Goal: Task Accomplishment & Management: Manage account settings

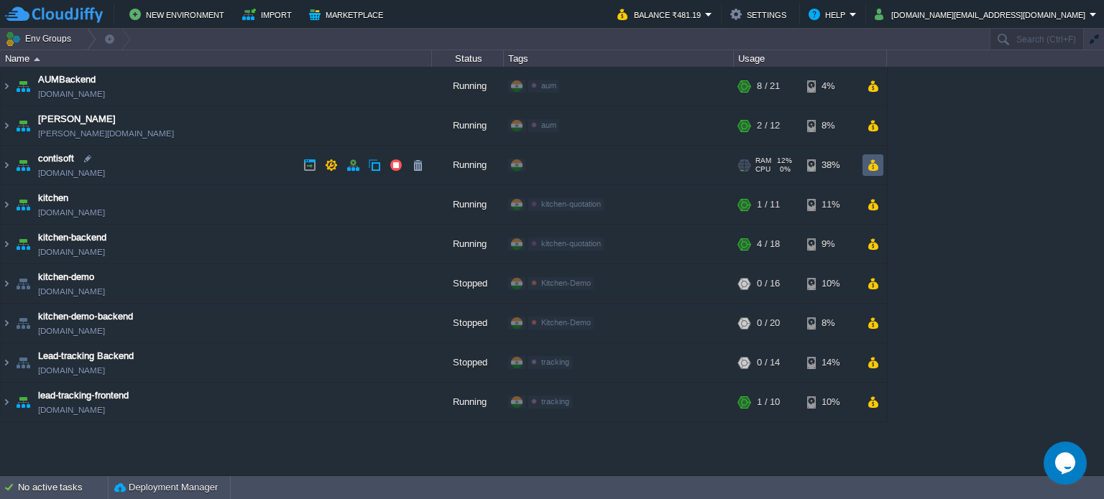
click at [865, 167] on td at bounding box center [872, 165] width 21 height 22
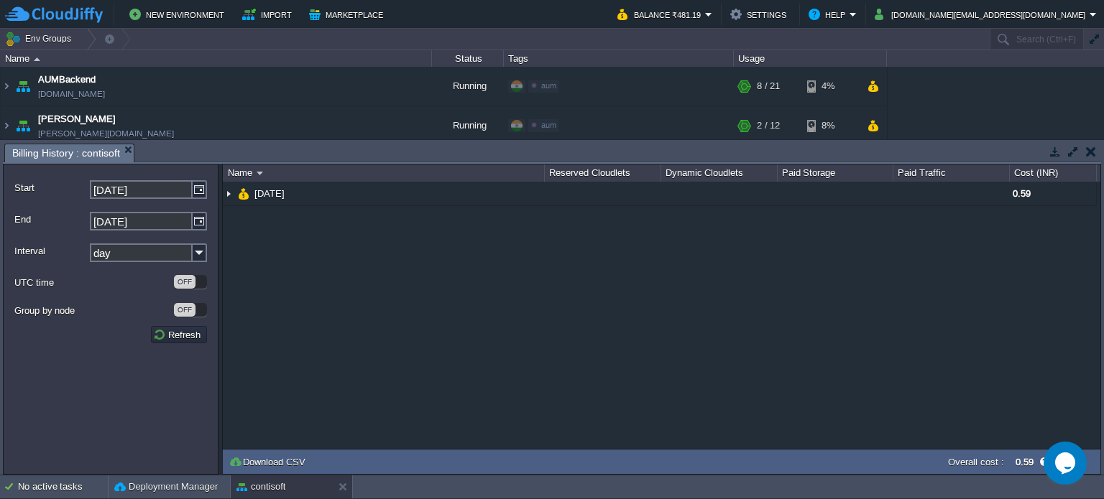
click at [1090, 153] on button "button" at bounding box center [1091, 151] width 10 height 13
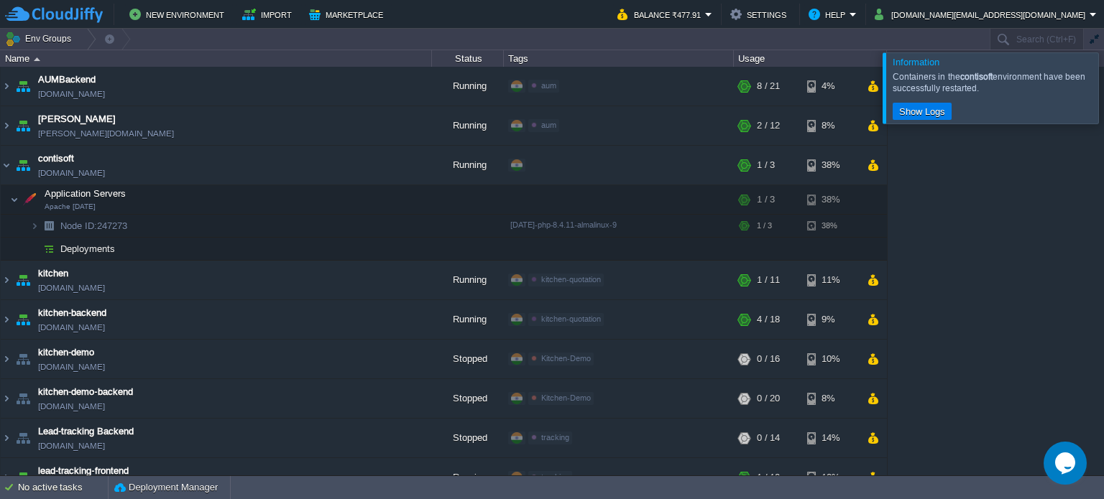
click at [1103, 91] on div at bounding box center [1121, 87] width 0 height 70
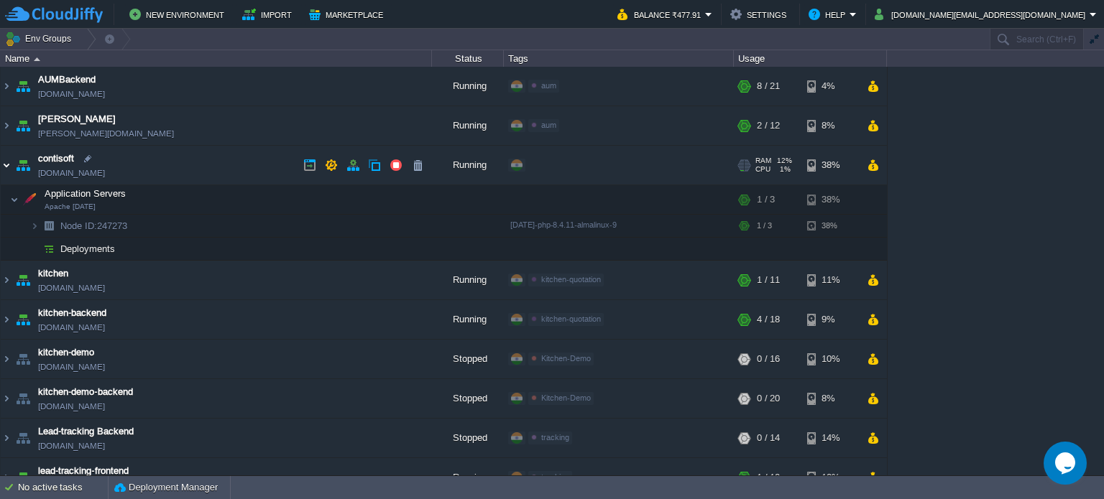
click at [6, 163] on img at bounding box center [6, 165] width 11 height 39
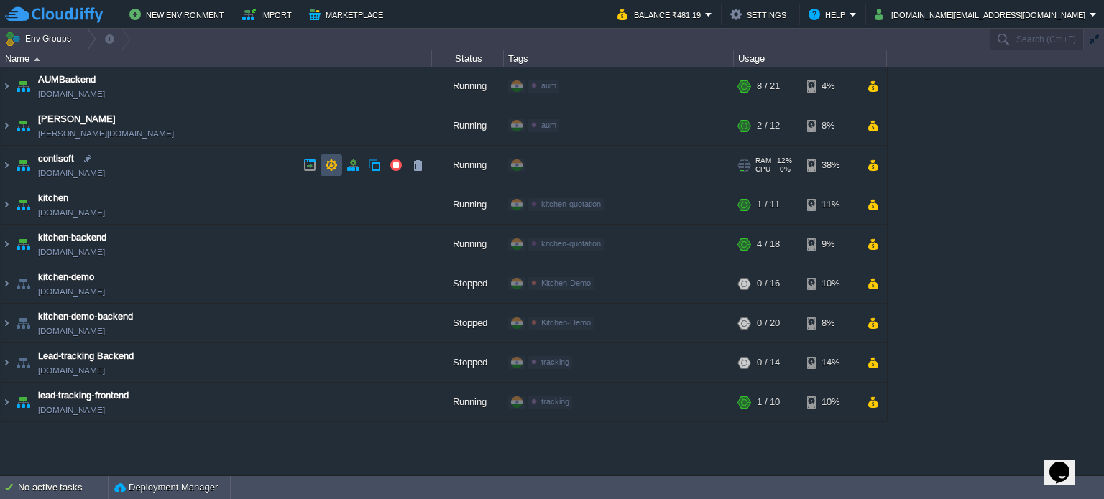
click at [331, 162] on button "button" at bounding box center [331, 165] width 13 height 13
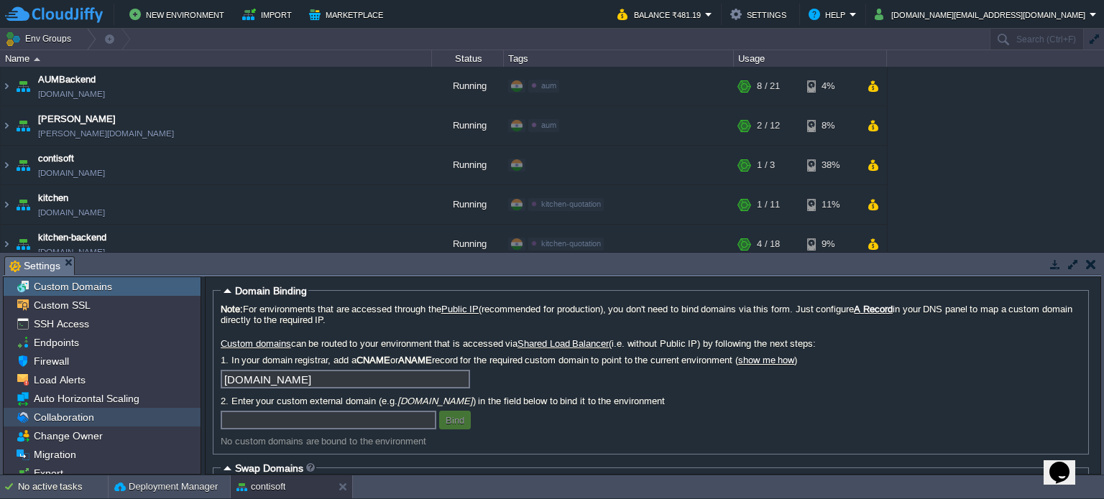
click at [71, 417] on span "Collaboration" at bounding box center [63, 417] width 65 height 13
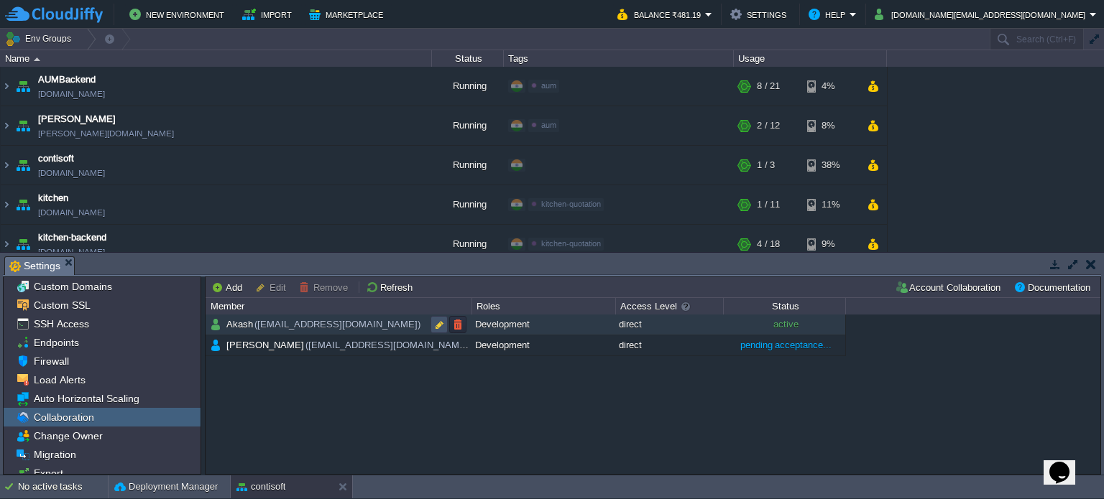
click at [438, 324] on button "button" at bounding box center [439, 324] width 13 height 13
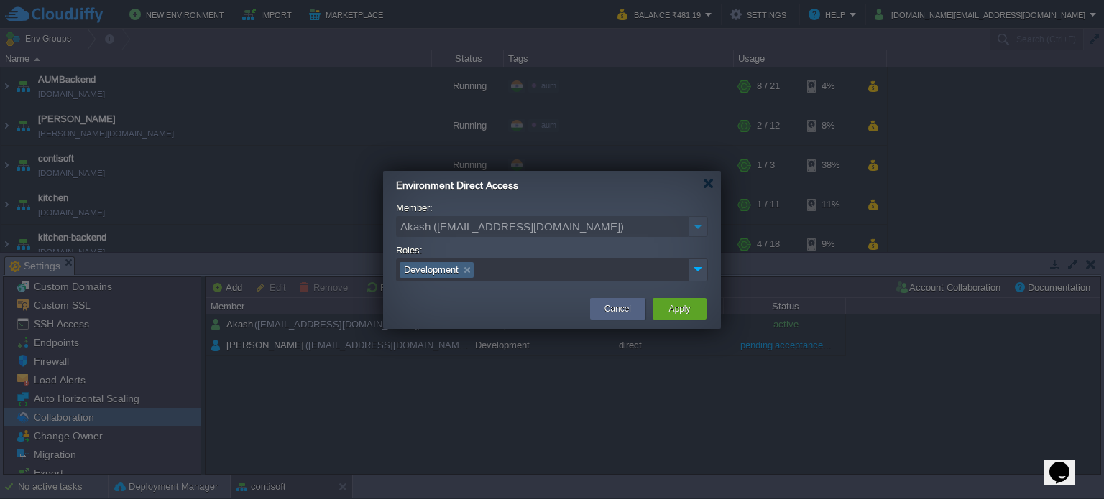
click at [445, 270] on li "Development" at bounding box center [436, 270] width 74 height 16
click at [422, 269] on li "Development" at bounding box center [436, 270] width 74 height 16
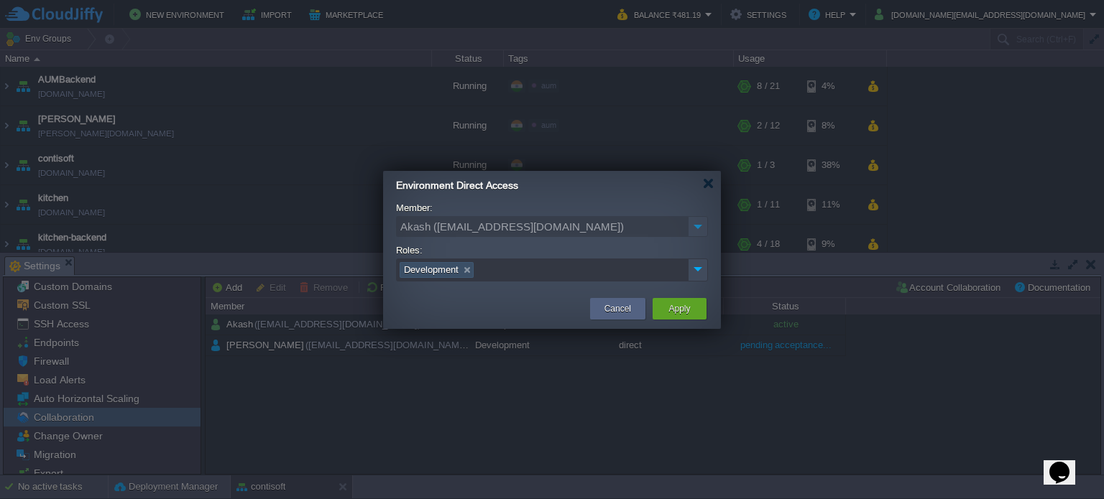
click at [422, 269] on li "Development" at bounding box center [436, 270] width 74 height 16
click at [695, 227] on img at bounding box center [698, 226] width 20 height 21
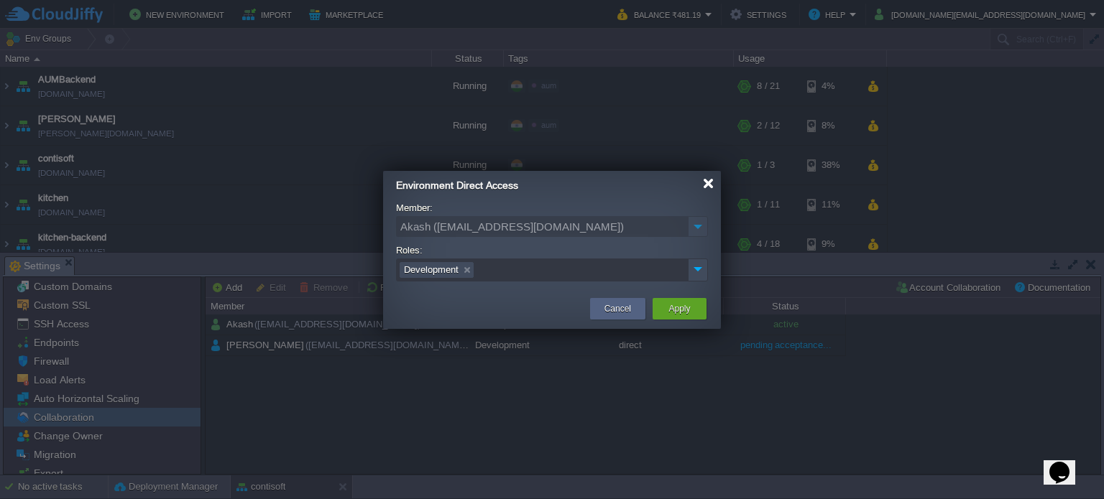
click at [704, 188] on div at bounding box center [708, 183] width 11 height 11
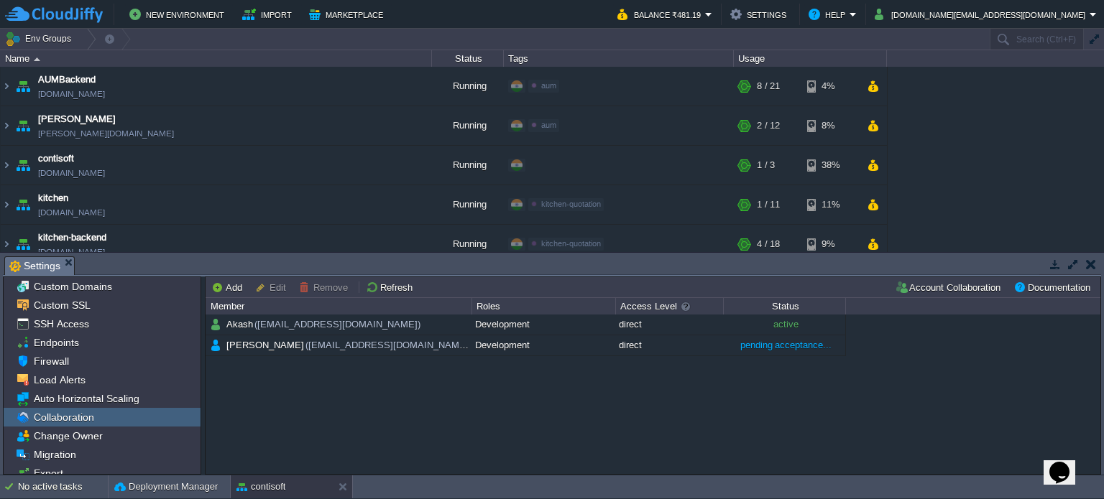
click at [547, 390] on div "Akash (akash73.chavan@gmail.com) Development direct active sakshi (sakshi022033…" at bounding box center [652, 395] width 894 height 160
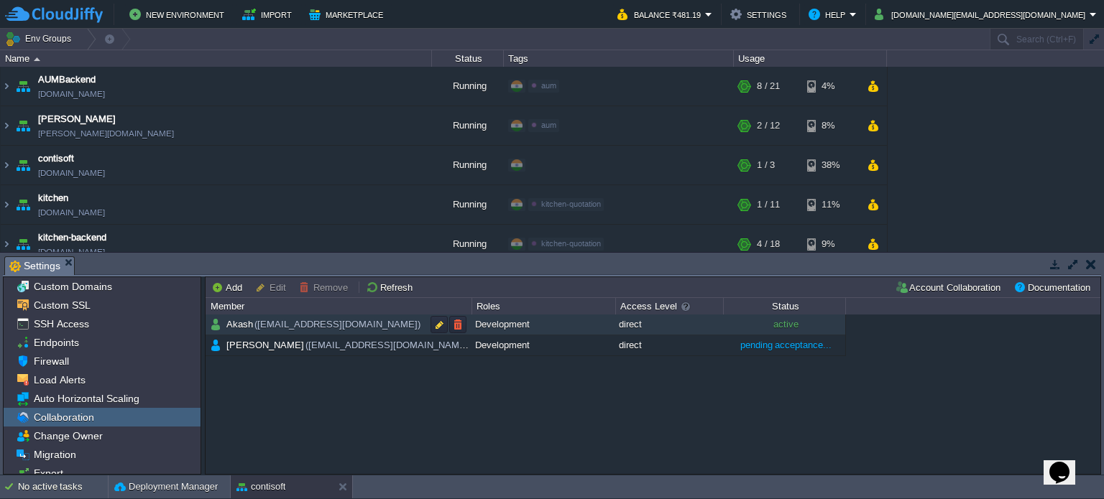
click at [364, 327] on span "(akash73.chavan@gmail.com)" at bounding box center [338, 324] width 170 height 12
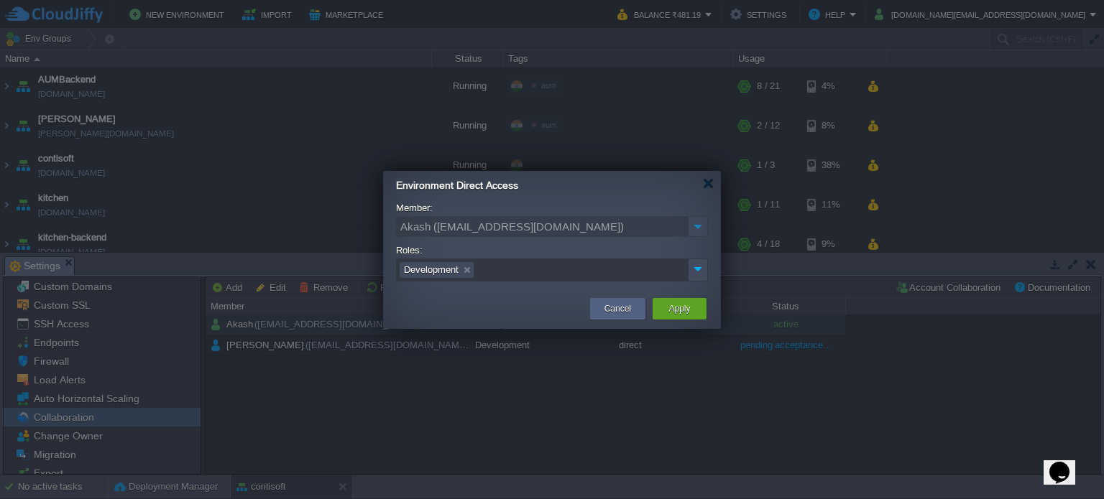
click at [364, 327] on div at bounding box center [552, 249] width 1104 height 499
click at [550, 422] on div at bounding box center [552, 249] width 1104 height 499
click at [609, 309] on button "Cancel" at bounding box center [617, 309] width 27 height 14
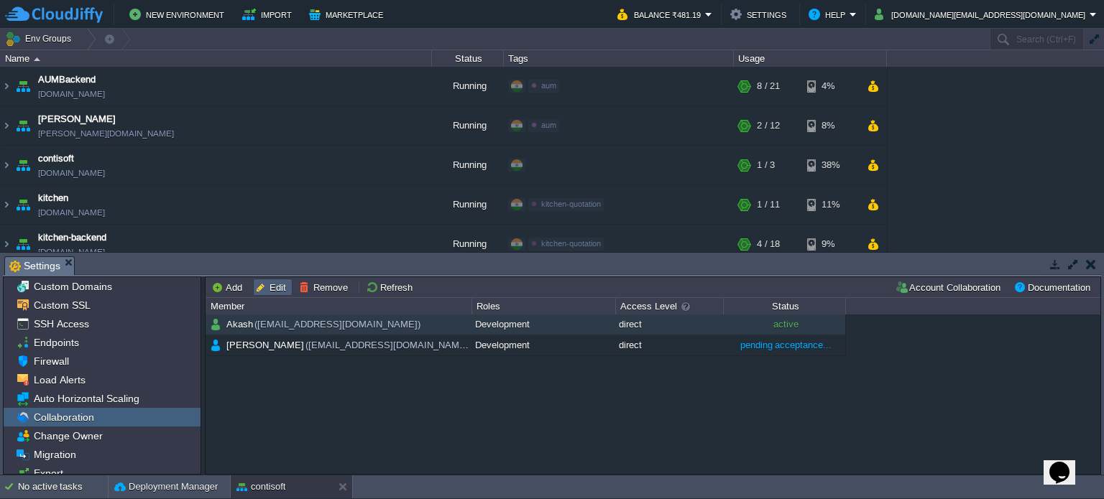
click at [273, 287] on button "Edit" at bounding box center [272, 287] width 35 height 13
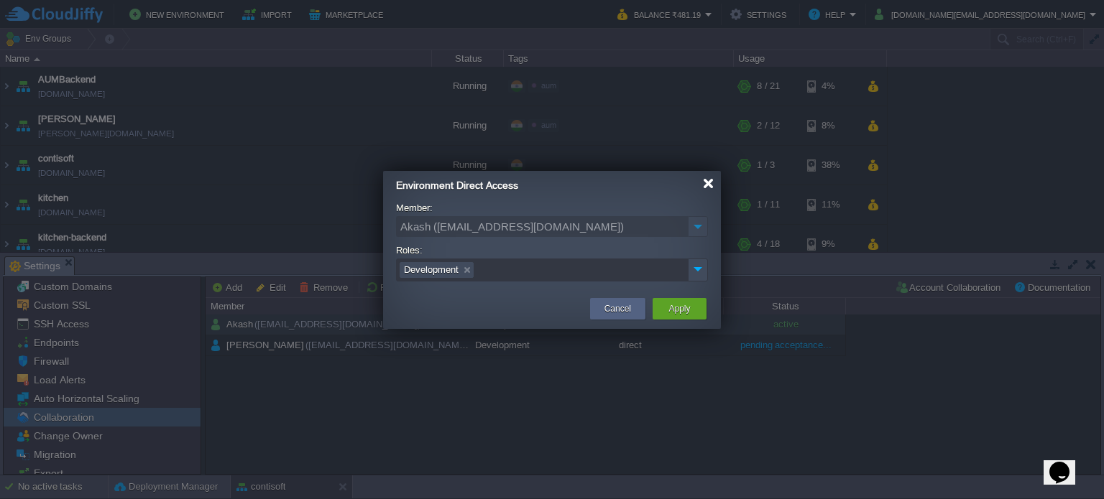
click at [708, 186] on div at bounding box center [708, 183] width 11 height 11
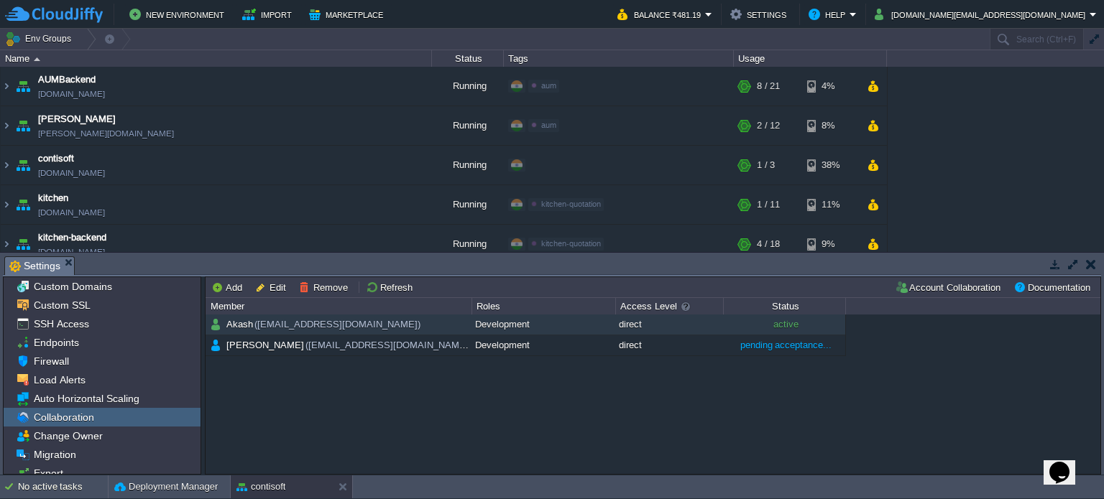
click at [535, 435] on div "Akash (akash73.chavan@gmail.com) Development direct active sakshi (sakshi022033…" at bounding box center [652, 395] width 894 height 160
click at [958, 287] on button "Account Collaboration" at bounding box center [949, 287] width 110 height 13
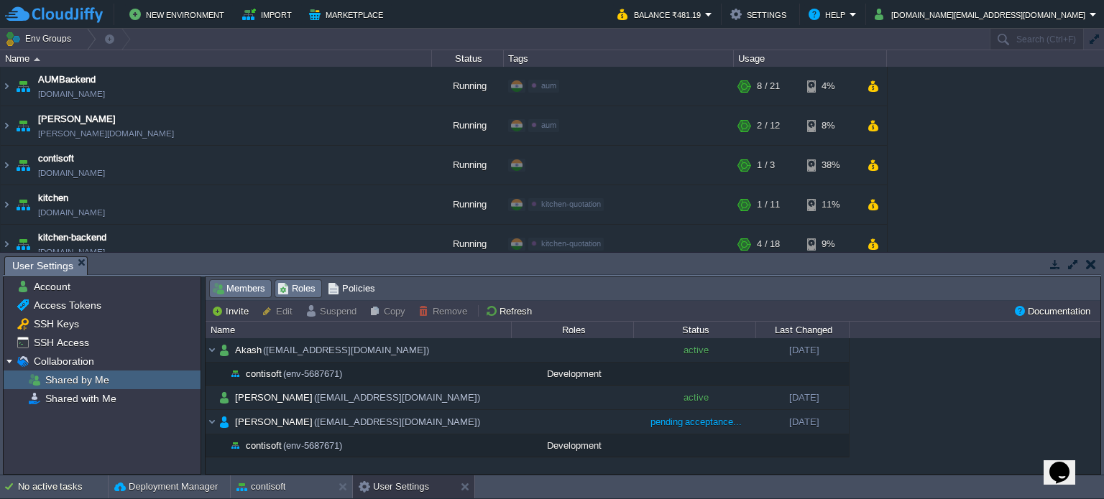
click at [300, 287] on span "Roles" at bounding box center [296, 289] width 38 height 16
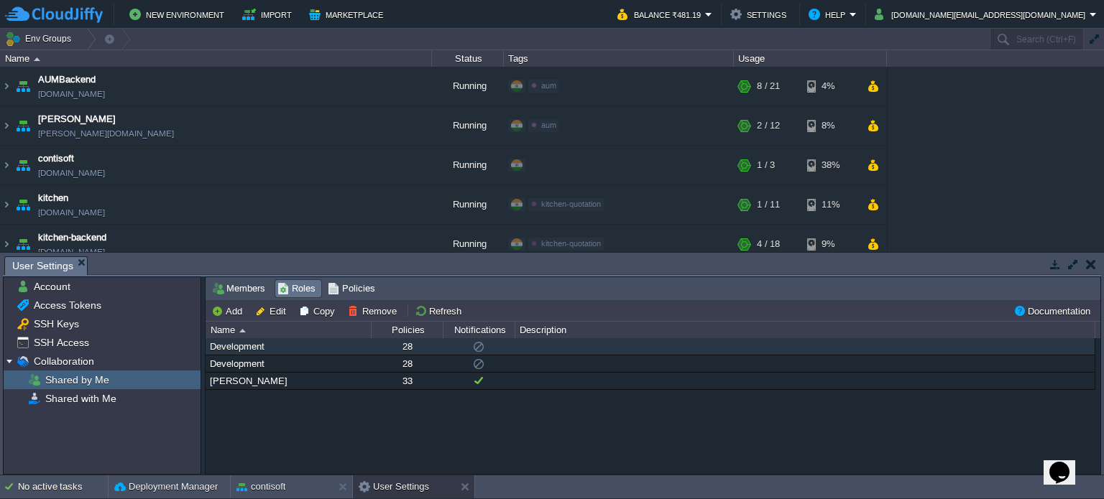
click at [239, 348] on div "Development" at bounding box center [288, 346] width 164 height 17
click at [277, 314] on button "Edit" at bounding box center [272, 311] width 35 height 13
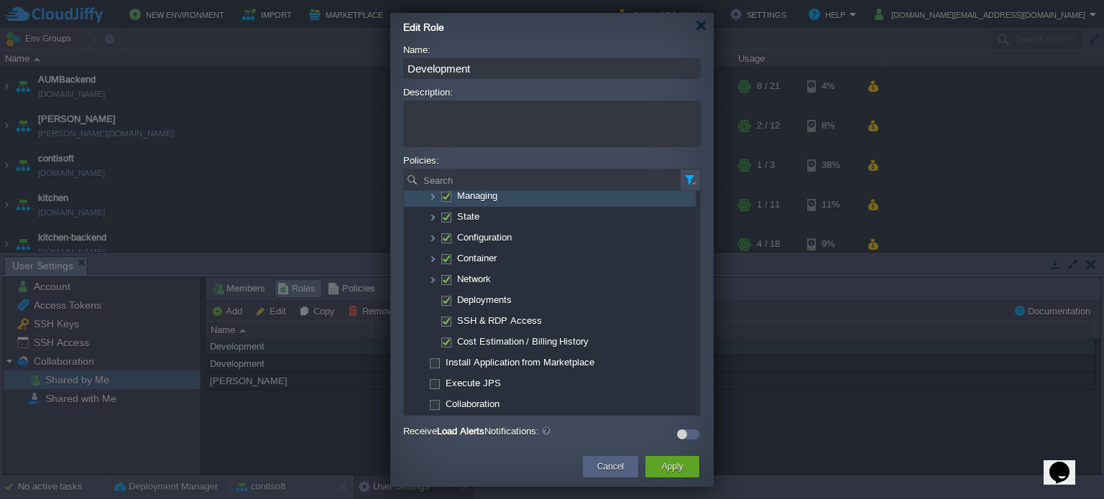
scroll to position [111, 0]
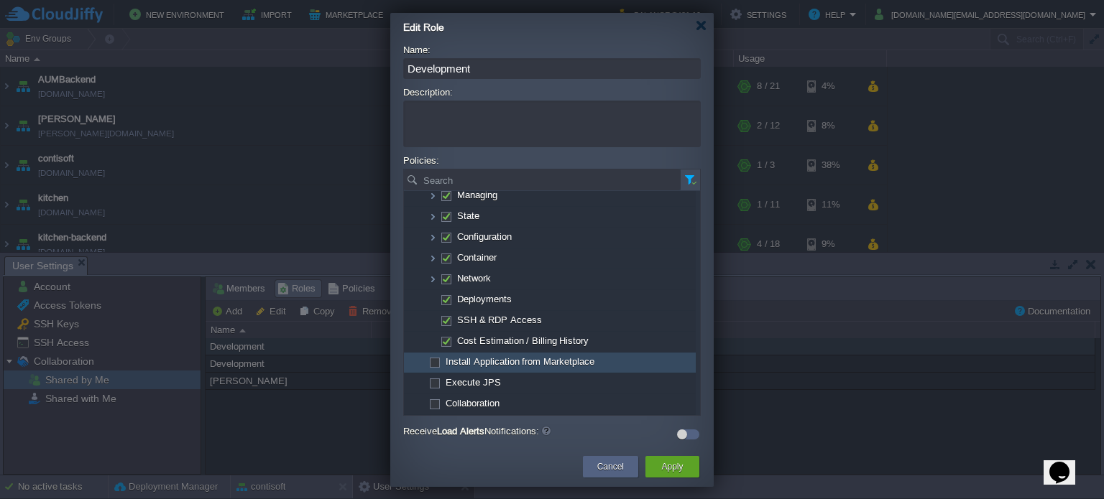
click at [435, 360] on span at bounding box center [434, 361] width 3 height 11
checkbox input "true"
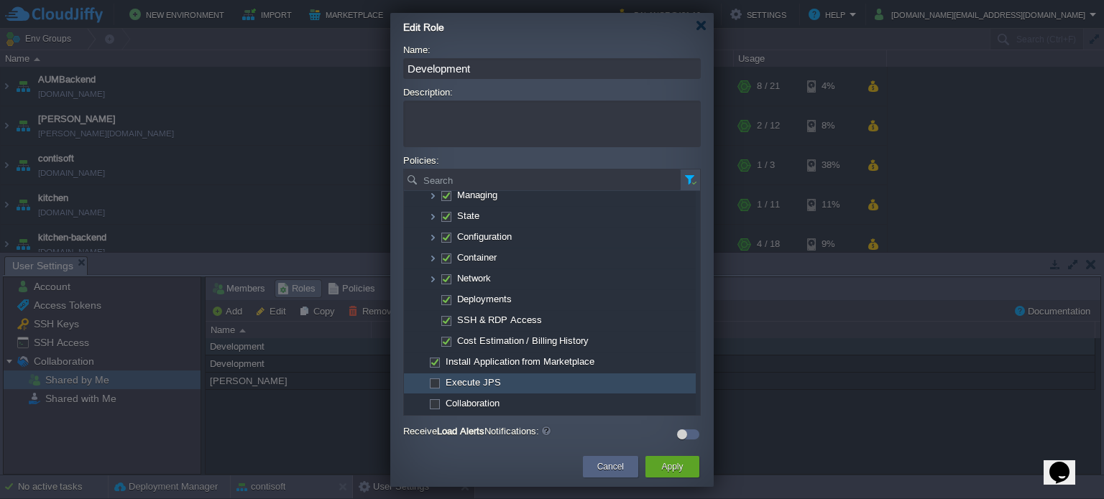
click at [435, 381] on span at bounding box center [434, 382] width 3 height 11
checkbox input "true"
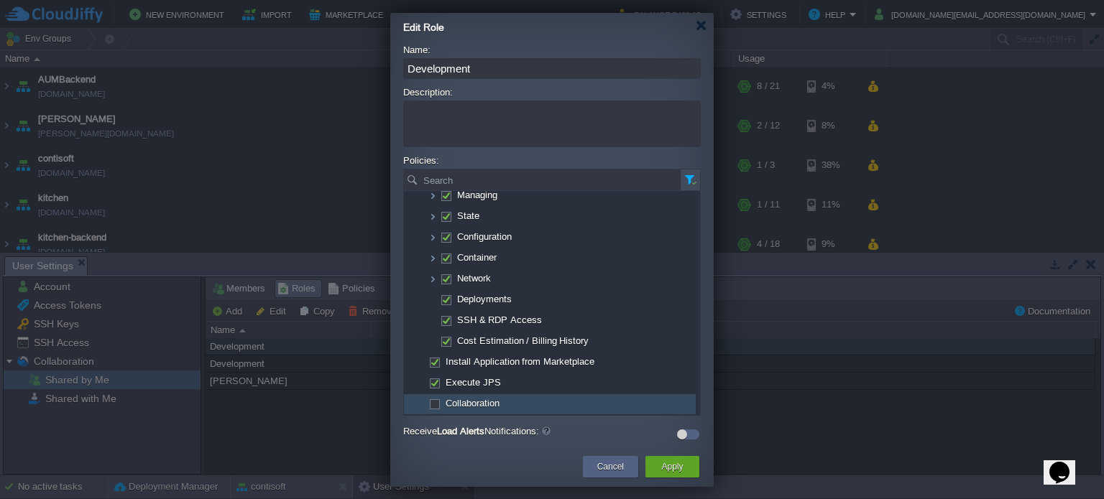
click at [435, 402] on span at bounding box center [434, 403] width 3 height 11
checkbox input "true"
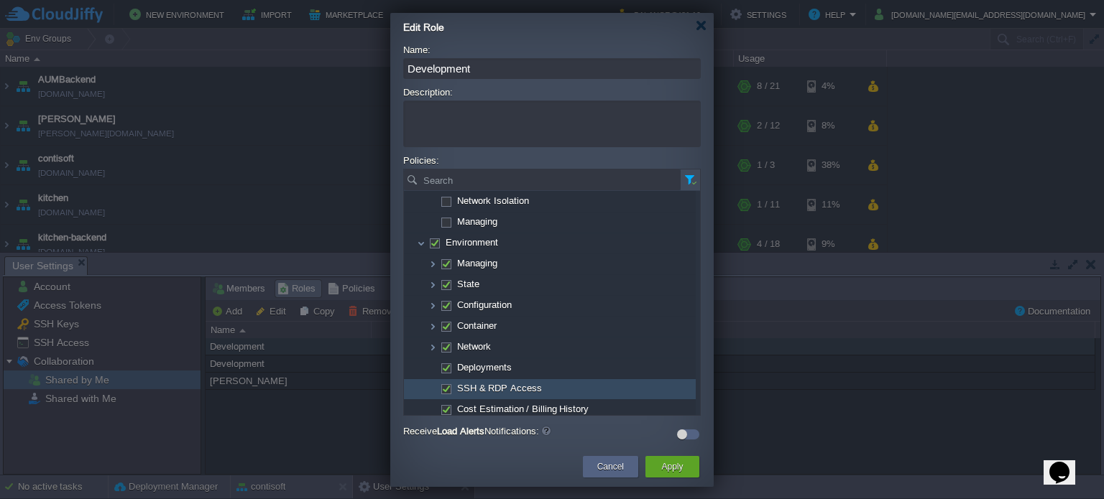
scroll to position [0, 0]
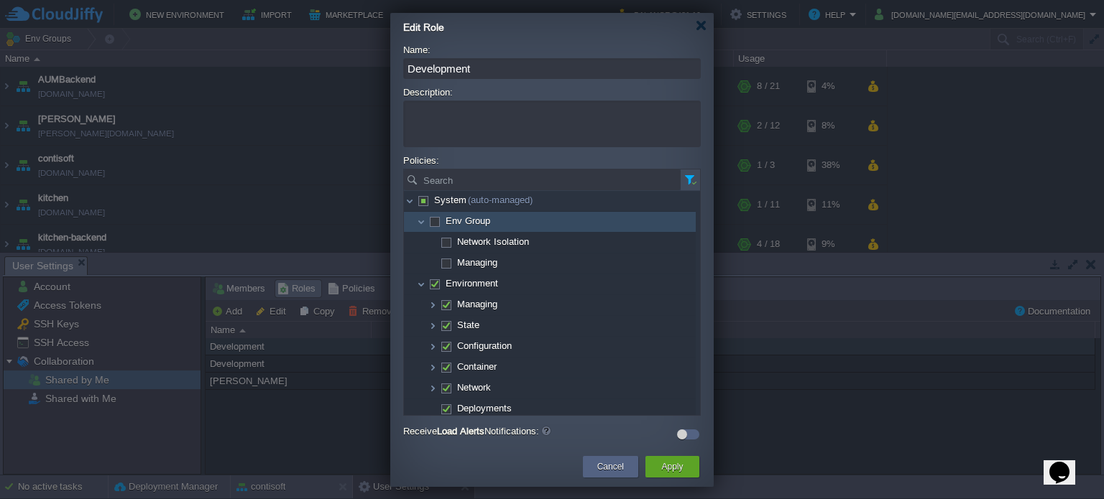
click at [433, 222] on span at bounding box center [434, 221] width 3 height 11
checkbox input "true"
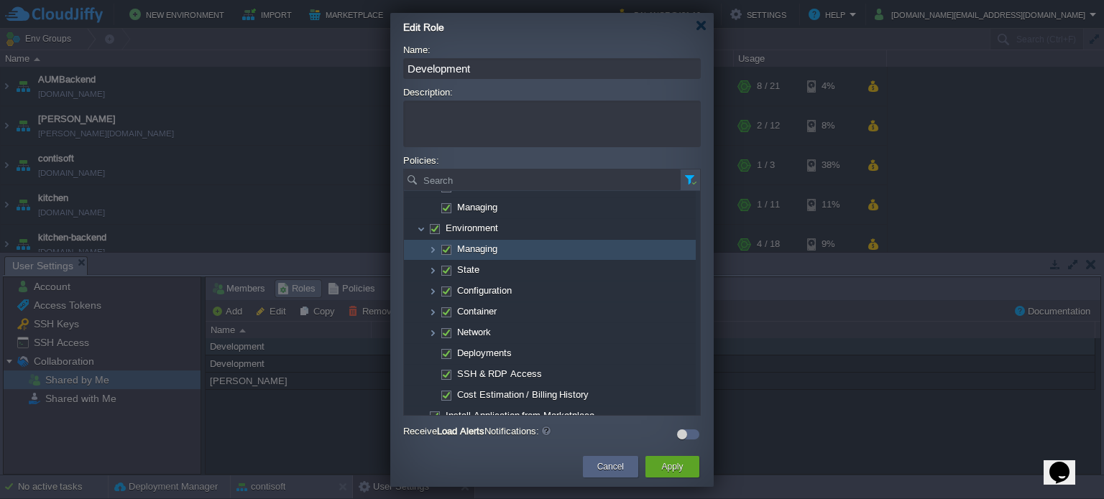
scroll to position [111, 0]
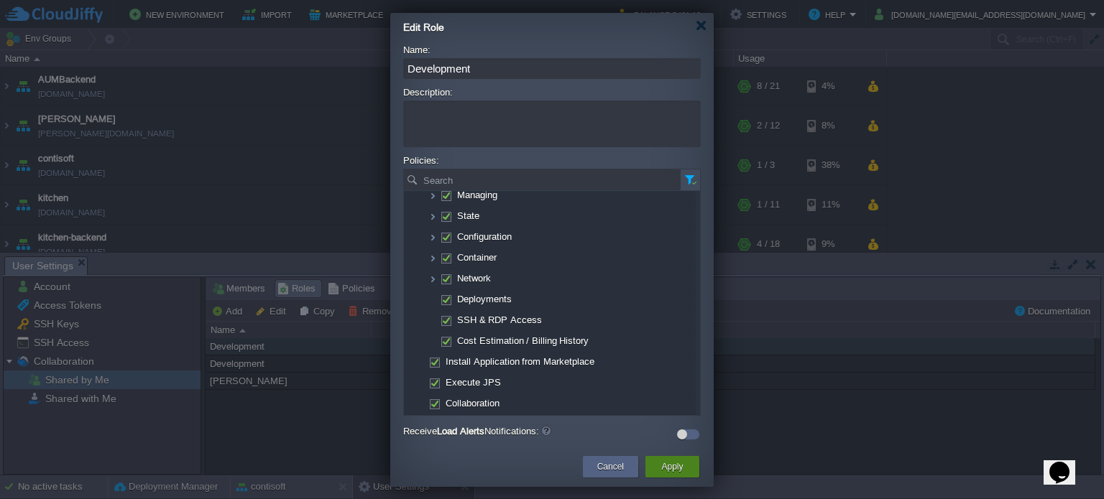
click at [671, 473] on button "Apply" at bounding box center [672, 467] width 22 height 14
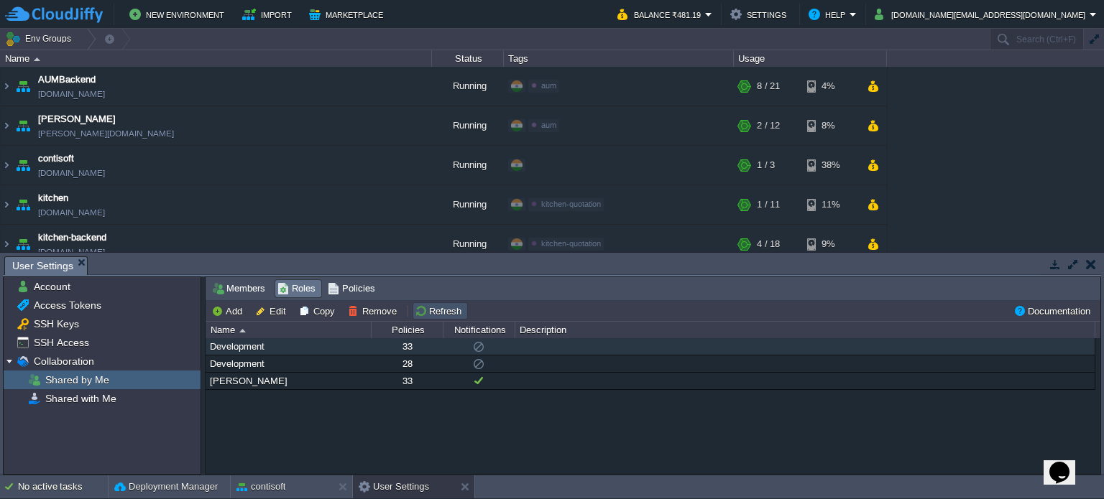
click at [437, 307] on button "Refresh" at bounding box center [440, 311] width 51 height 13
click at [425, 306] on button "Refresh" at bounding box center [440, 311] width 51 height 13
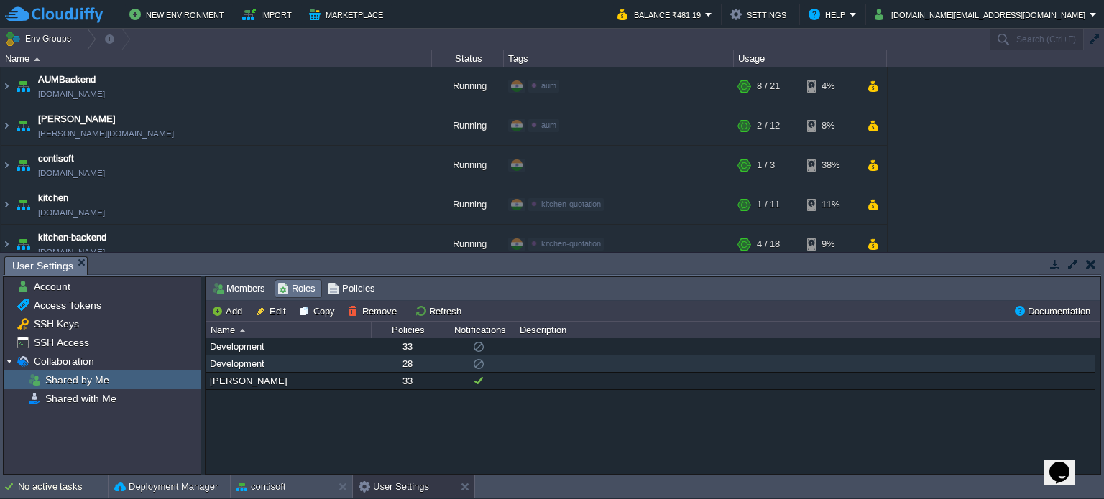
click at [249, 364] on div "Development" at bounding box center [288, 364] width 164 height 17
click at [292, 290] on span "Roles" at bounding box center [296, 289] width 38 height 16
click at [279, 313] on button "Edit" at bounding box center [272, 311] width 35 height 13
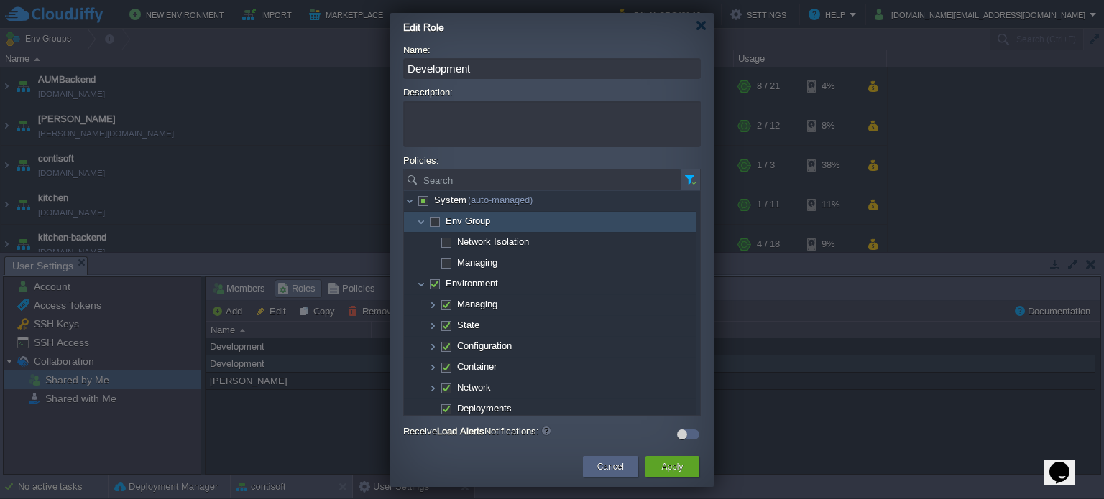
click at [433, 219] on span at bounding box center [434, 221] width 3 height 11
checkbox input "true"
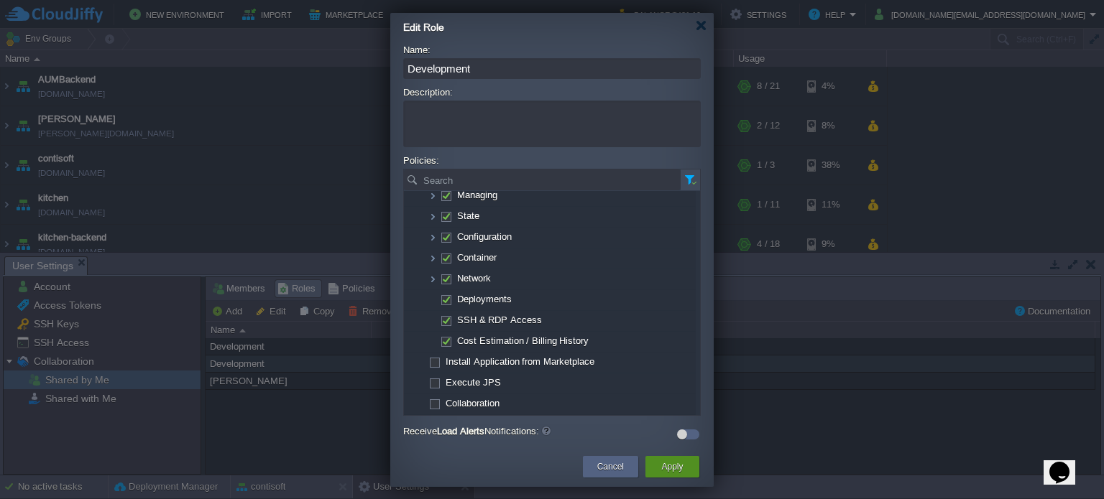
click at [681, 471] on button "Apply" at bounding box center [672, 467] width 22 height 14
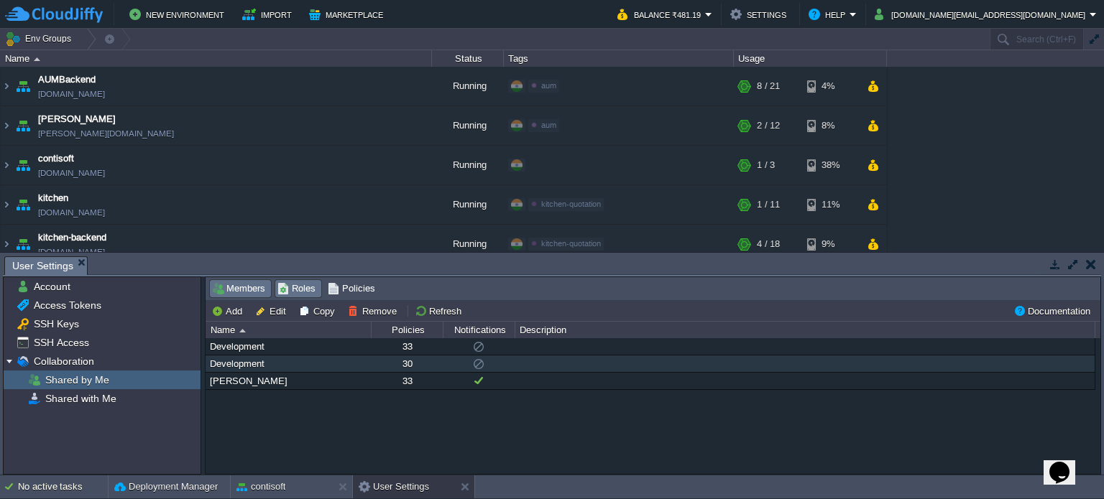
click at [235, 289] on span "Members" at bounding box center [238, 289] width 53 height 16
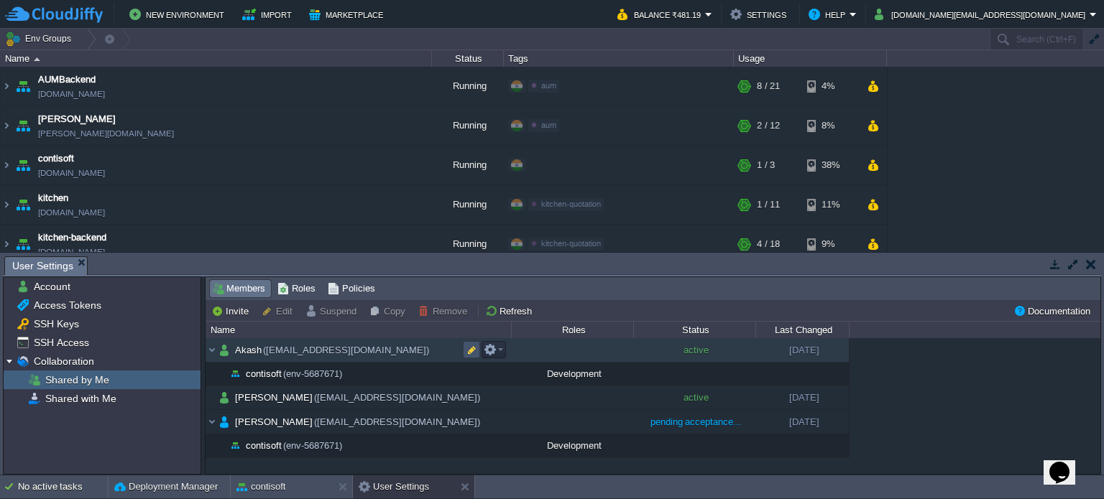
click at [471, 350] on button "button" at bounding box center [471, 349] width 13 height 13
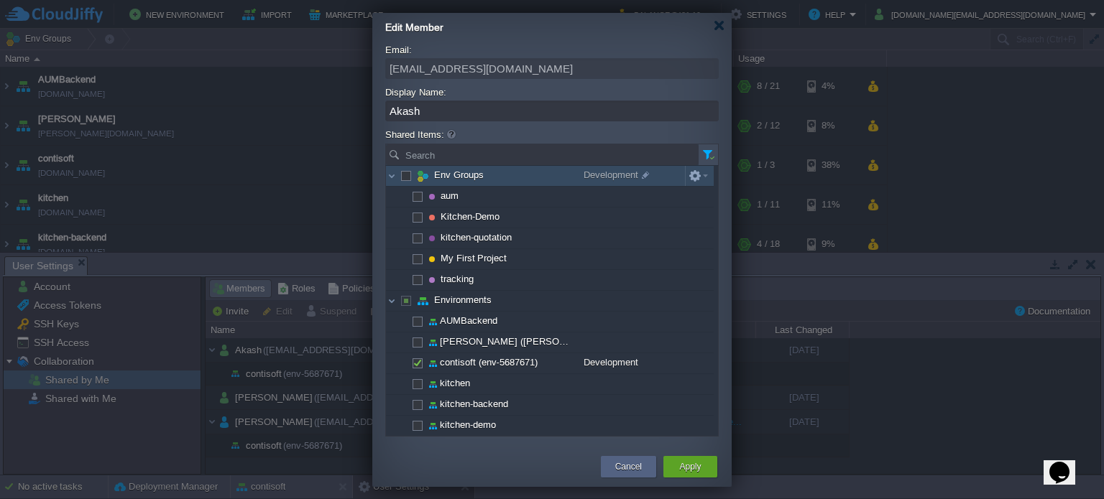
click at [407, 176] on span at bounding box center [405, 175] width 3 height 11
checkbox input "true"
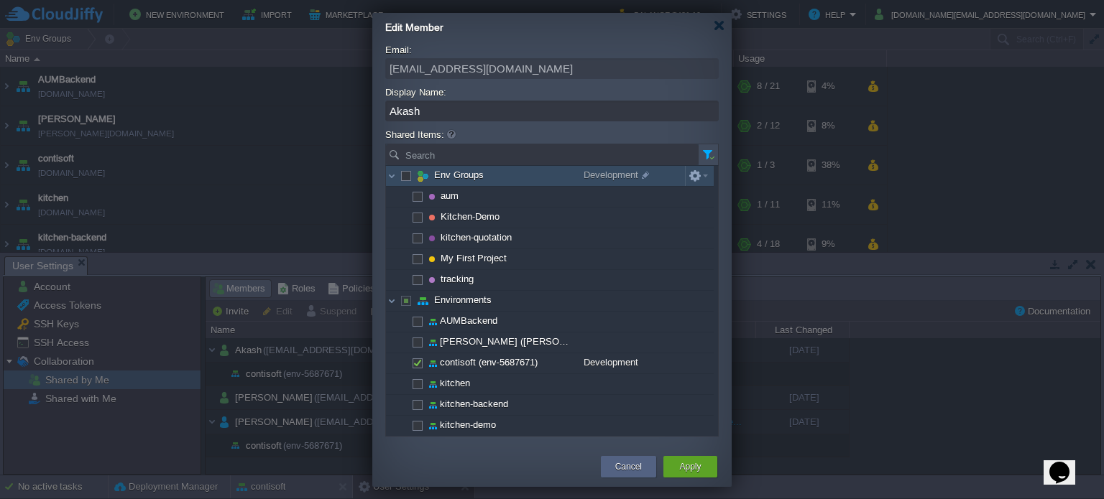
checkbox input "true"
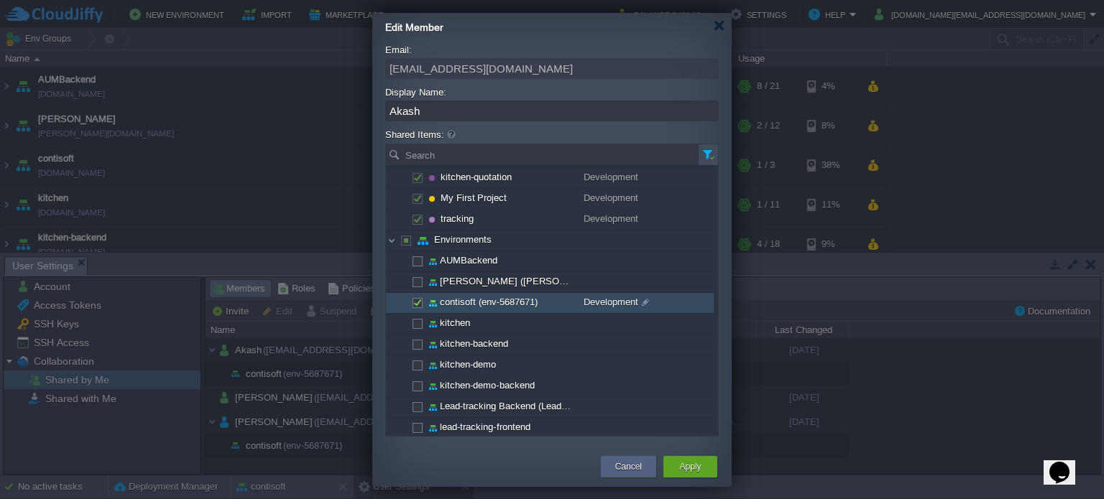
scroll to position [0, 0]
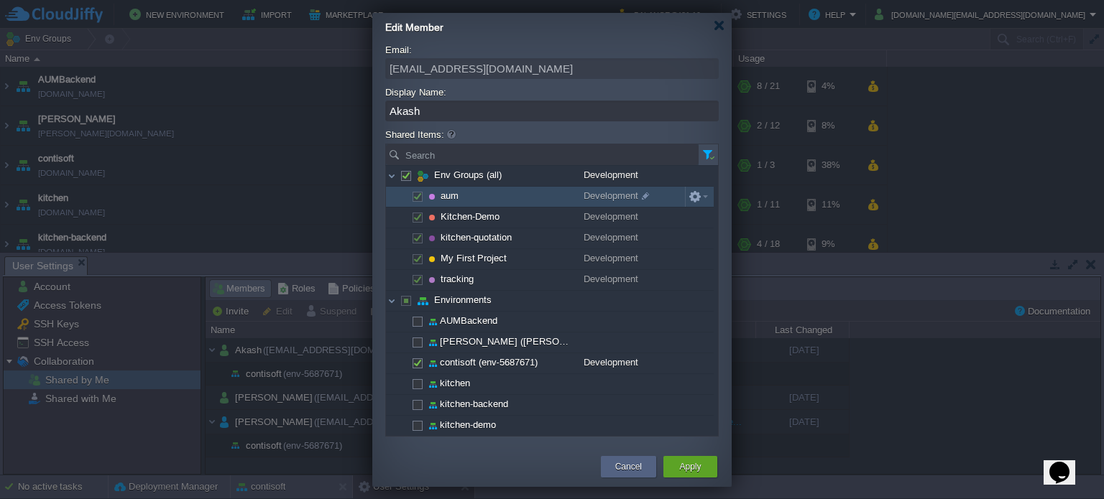
click at [415, 195] on span at bounding box center [416, 195] width 3 height 11
checkbox input "true"
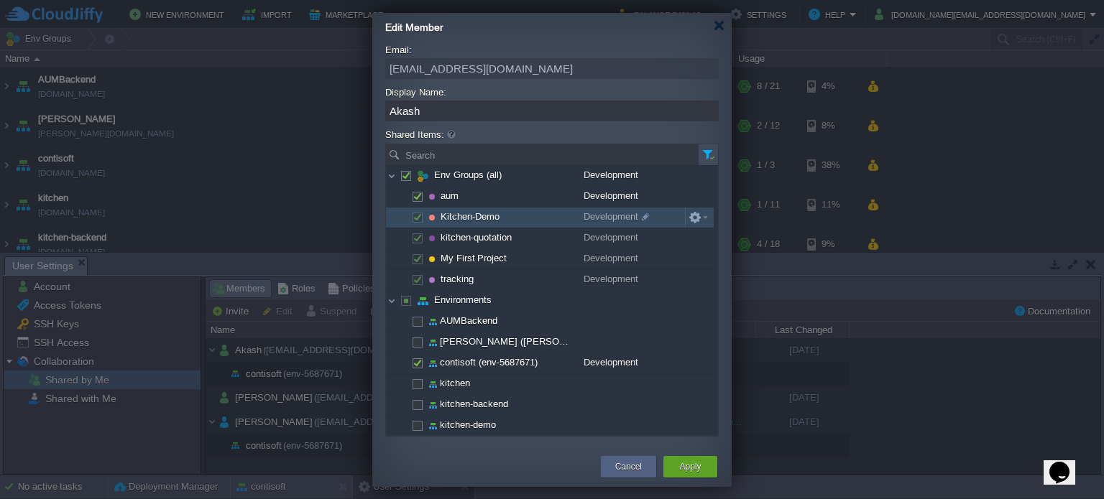
click at [416, 218] on span at bounding box center [416, 216] width 3 height 11
checkbox input "true"
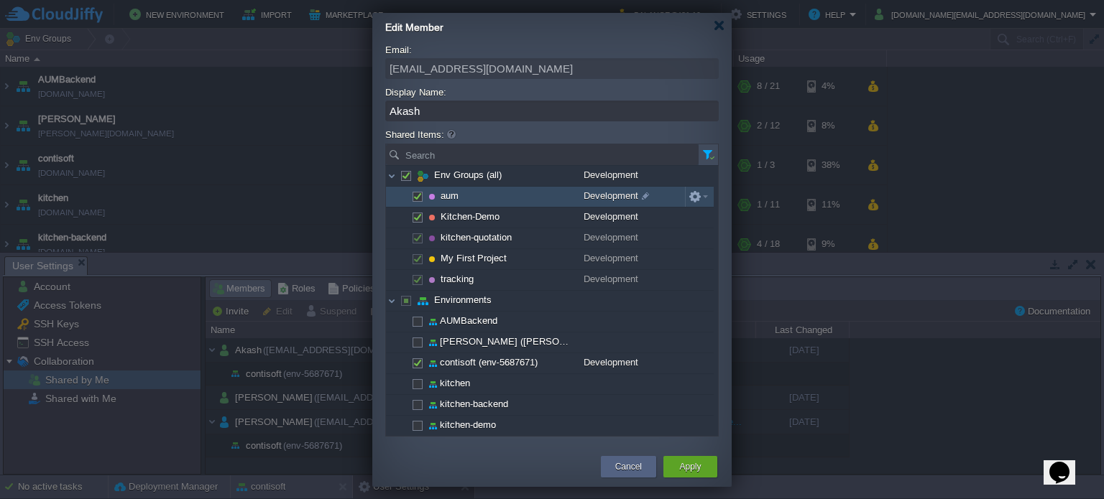
click at [417, 200] on span at bounding box center [416, 195] width 3 height 11
click at [417, 198] on span at bounding box center [416, 195] width 3 height 11
checkbox input "true"
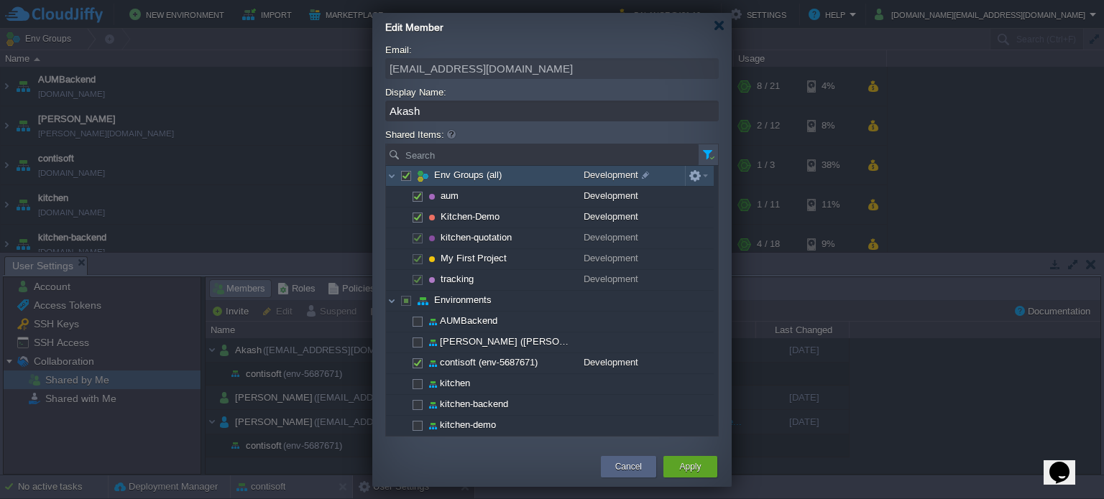
click at [406, 175] on span at bounding box center [405, 175] width 3 height 11
checkbox input "false"
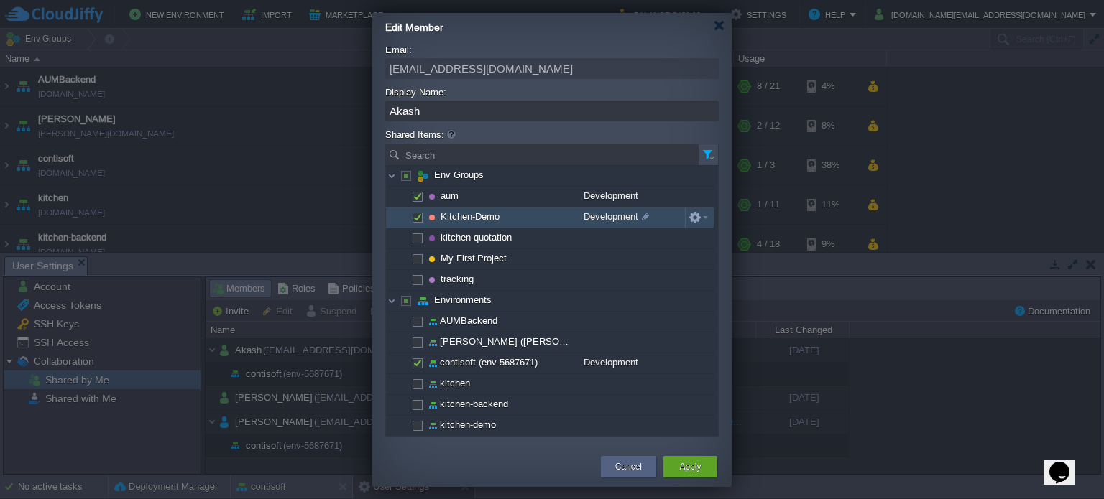
click at [418, 216] on span at bounding box center [416, 216] width 3 height 11
checkbox input "false"
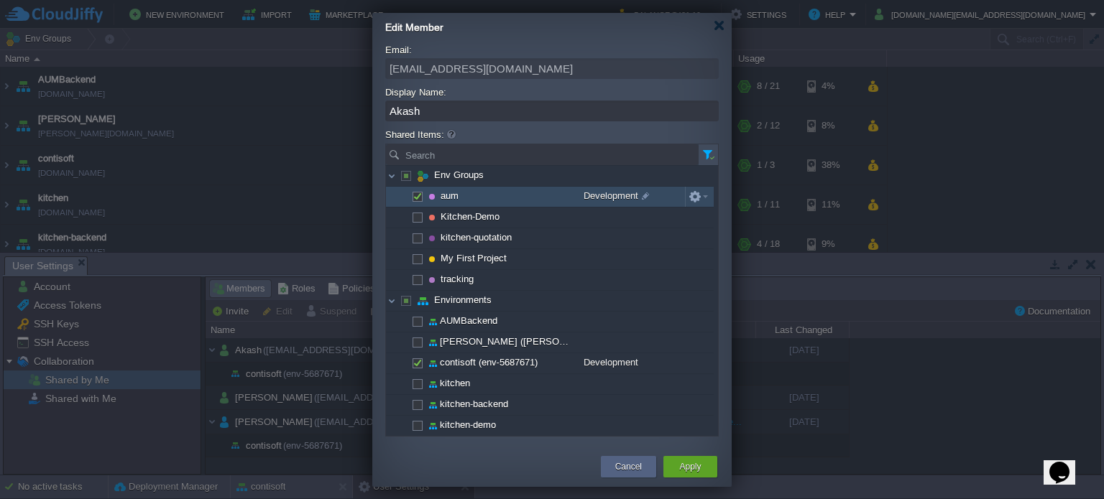
click at [418, 191] on span at bounding box center [416, 195] width 3 height 11
checkbox input "false"
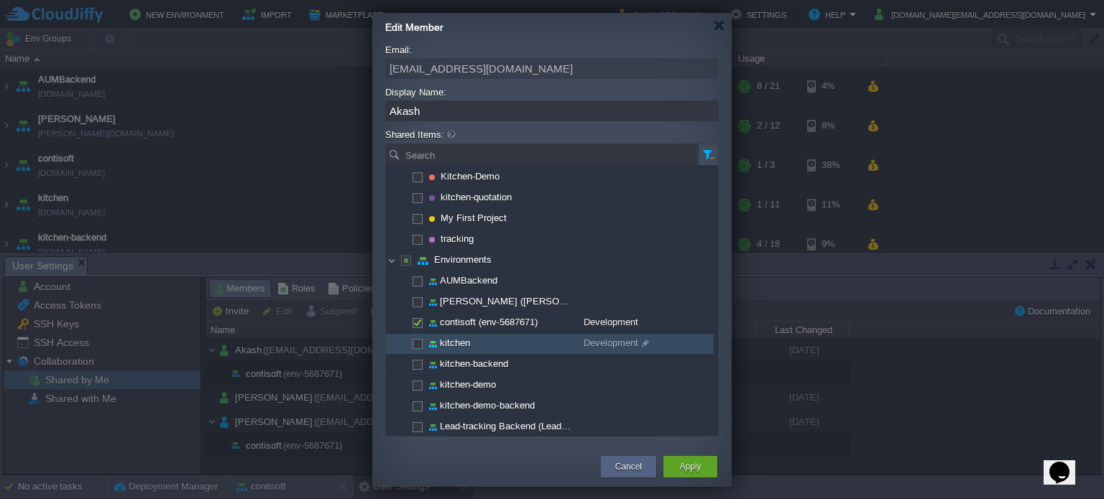
scroll to position [60, 0]
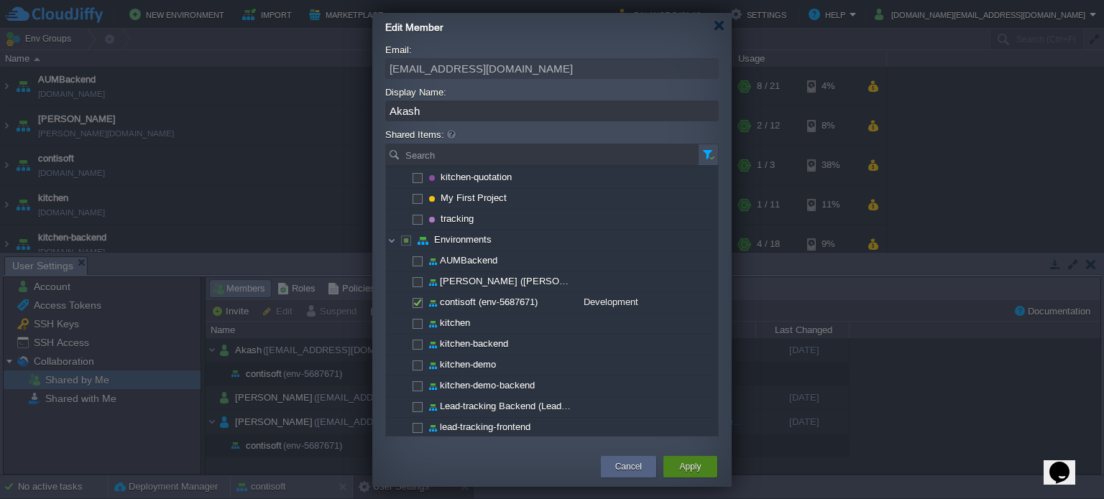
click at [702, 462] on div "Apply" at bounding box center [690, 467] width 32 height 22
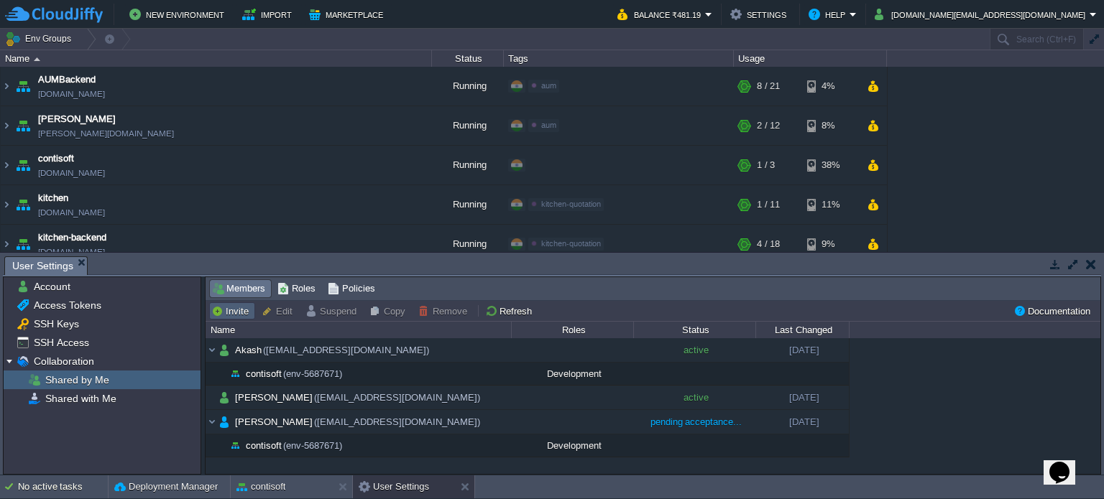
click at [244, 309] on button "Invite" at bounding box center [232, 311] width 42 height 13
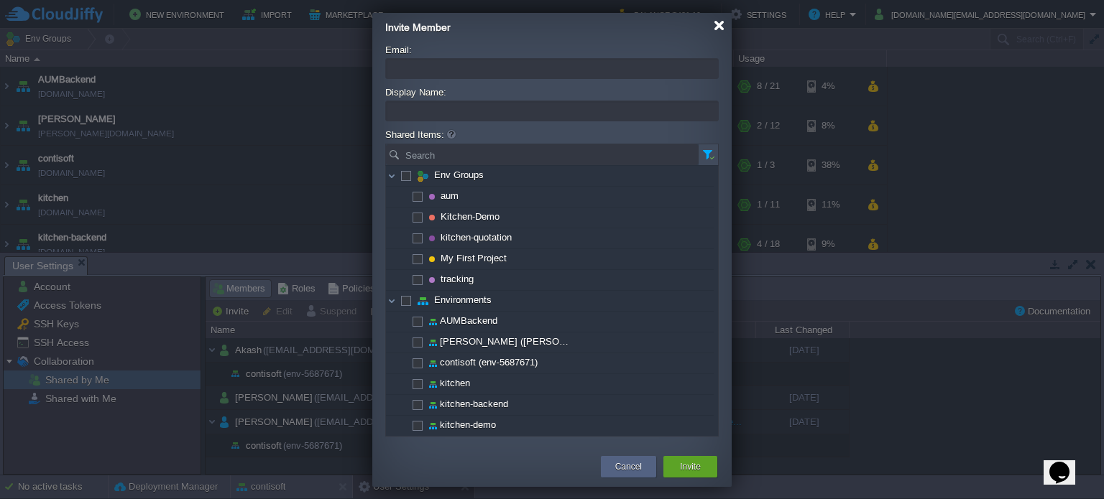
click at [721, 20] on div at bounding box center [718, 25] width 11 height 11
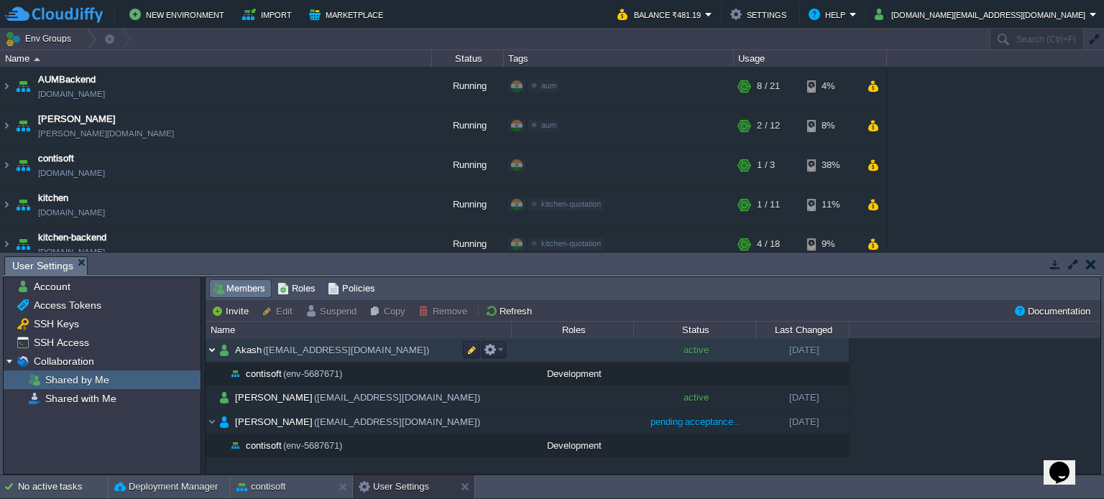
click at [213, 347] on img at bounding box center [211, 350] width 13 height 24
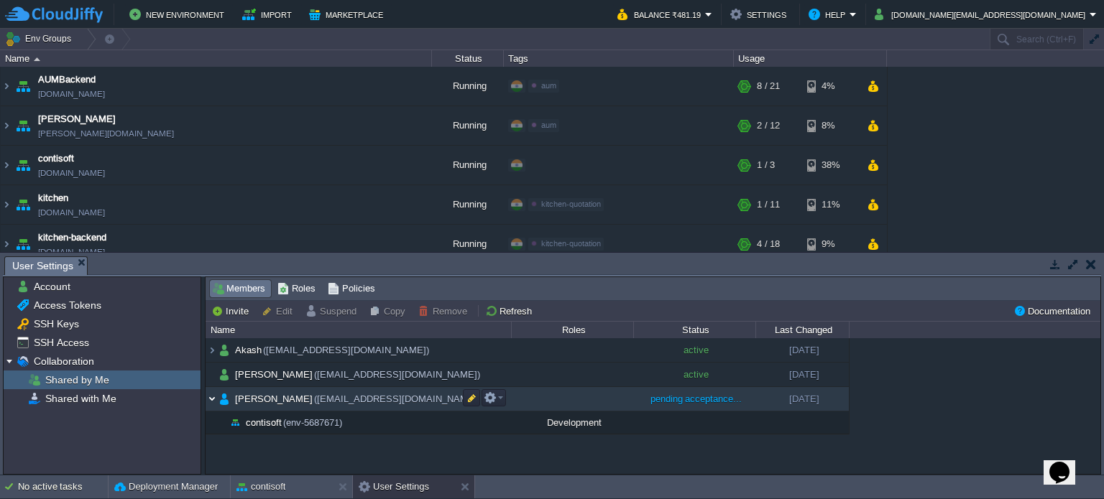
click at [213, 397] on img at bounding box center [211, 399] width 13 height 24
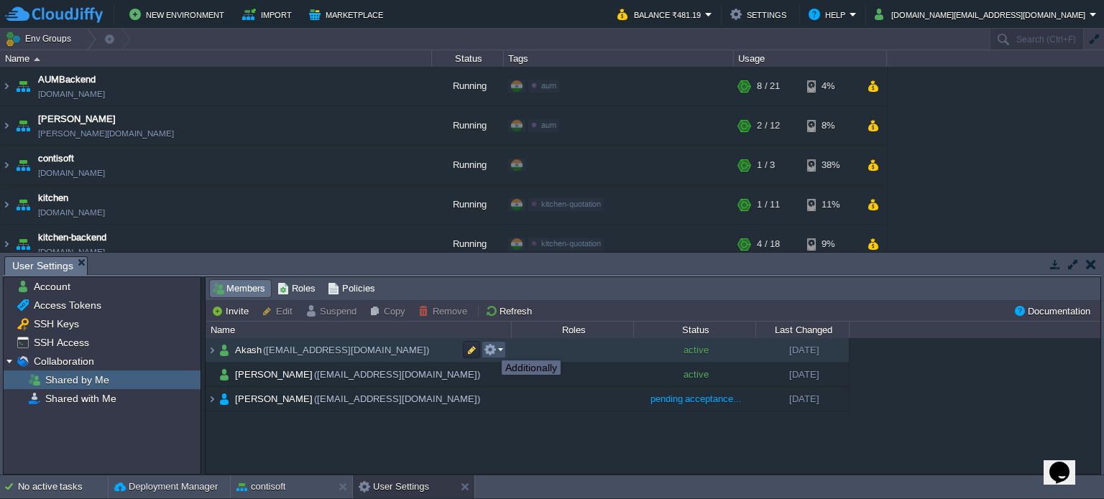
click at [491, 348] on button "button" at bounding box center [490, 349] width 13 height 13
click at [468, 346] on button "button" at bounding box center [471, 349] width 13 height 13
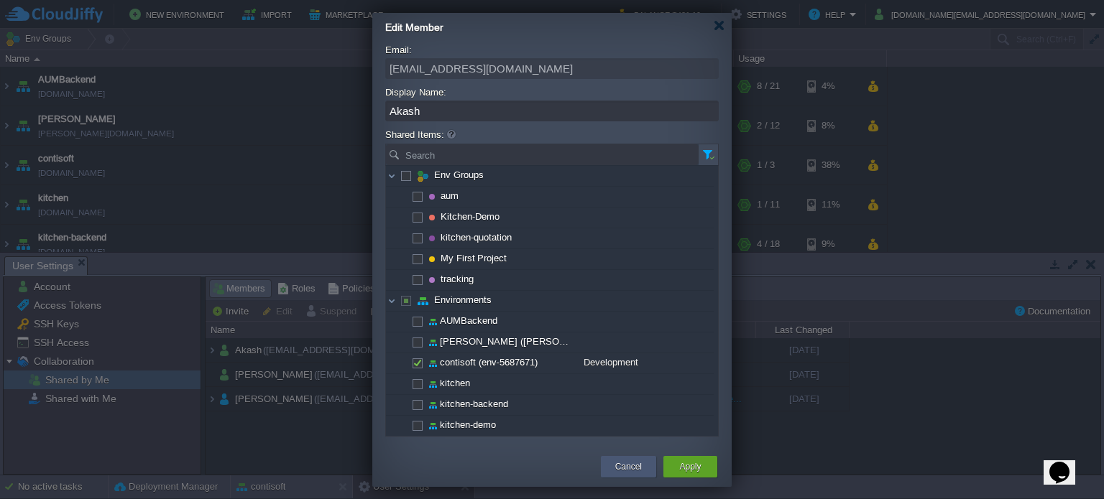
click at [627, 466] on button "Cancel" at bounding box center [628, 467] width 27 height 14
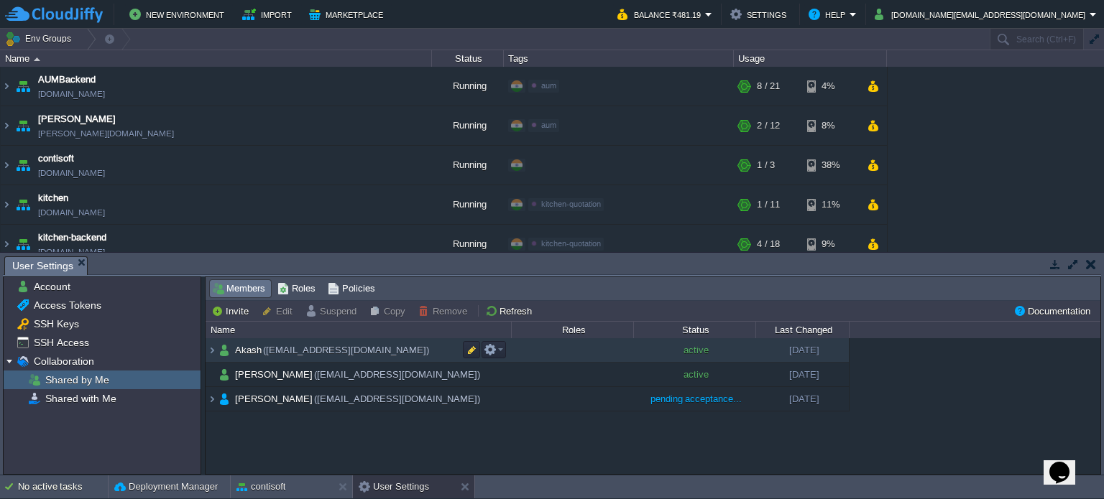
click at [694, 348] on span "active" at bounding box center [695, 350] width 25 height 11
click at [281, 308] on button "Edit" at bounding box center [279, 311] width 35 height 13
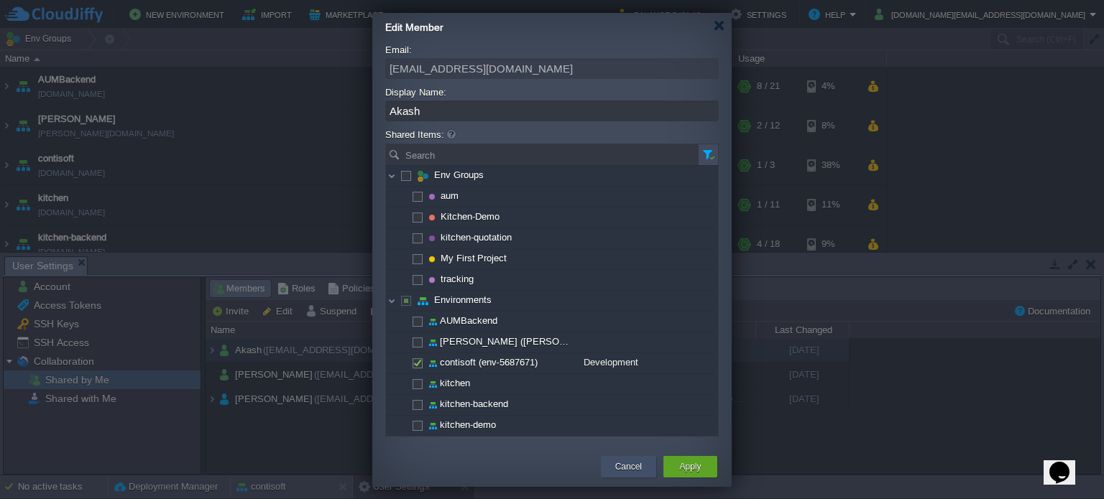
click at [633, 465] on button "Cancel" at bounding box center [628, 467] width 27 height 14
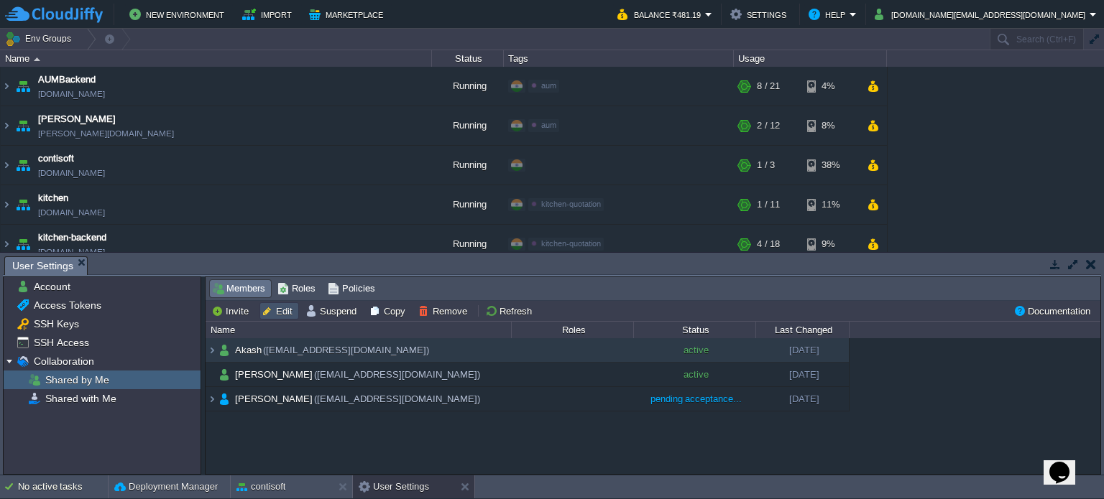
click at [283, 310] on button "Edit" at bounding box center [279, 311] width 35 height 13
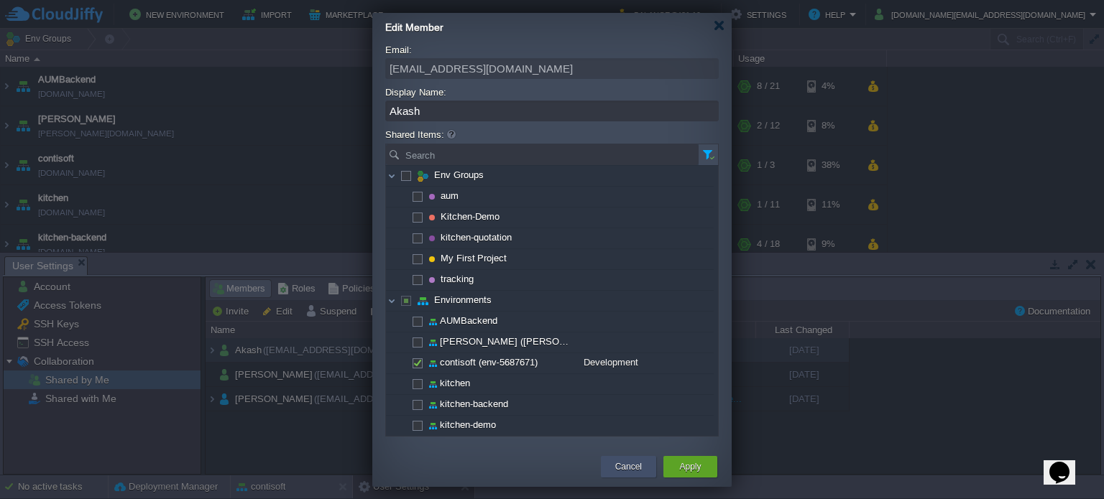
click at [627, 470] on button "Cancel" at bounding box center [628, 467] width 27 height 14
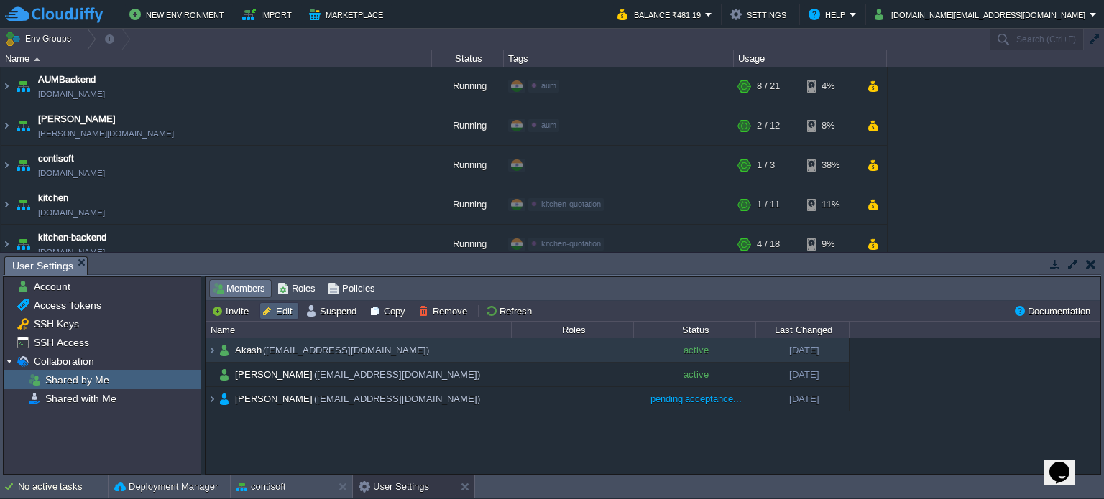
click at [279, 313] on button "Edit" at bounding box center [279, 311] width 35 height 13
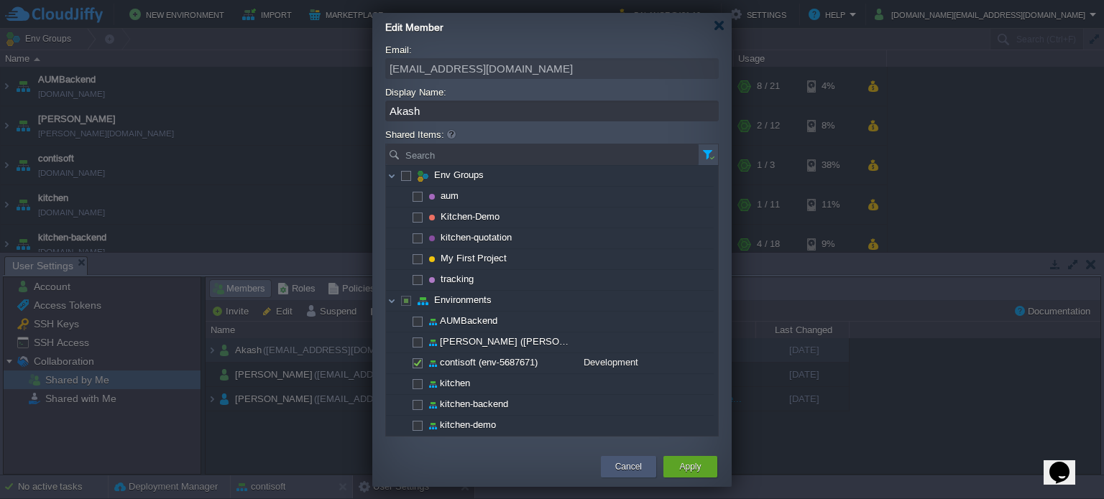
click at [626, 468] on button "Cancel" at bounding box center [628, 467] width 27 height 14
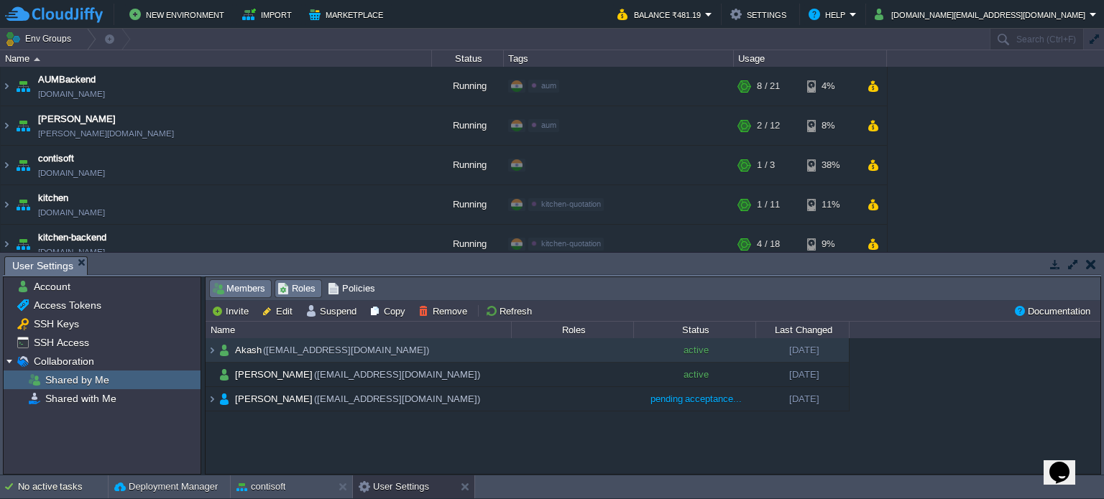
click at [292, 290] on span "Roles" at bounding box center [296, 289] width 38 height 16
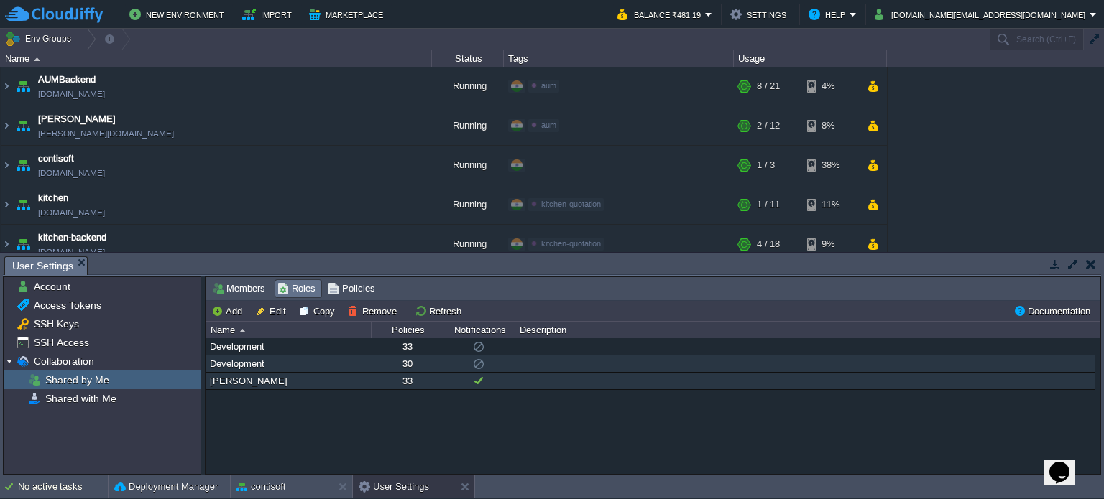
click at [241, 380] on div "Prasanna" at bounding box center [288, 381] width 164 height 17
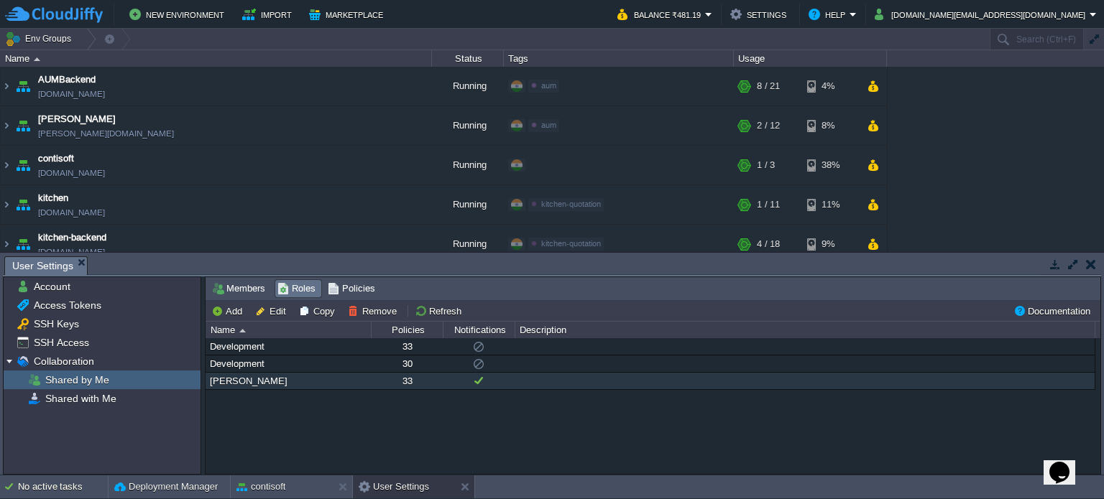
click at [293, 417] on div "Development 33 Development 30 Prasanna 33" at bounding box center [652, 406] width 894 height 137
click at [244, 379] on div "Prasanna" at bounding box center [288, 381] width 164 height 17
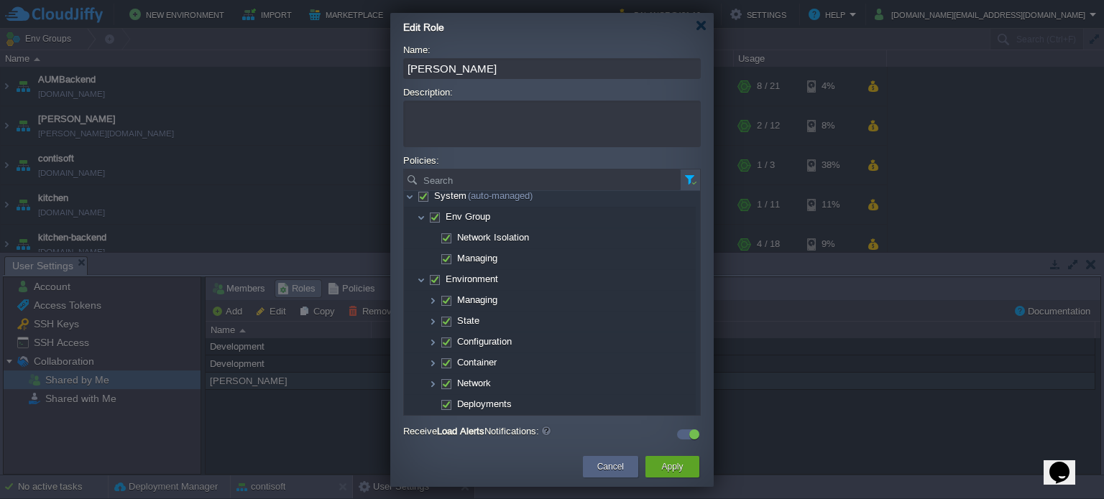
scroll to position [0, 0]
click at [703, 22] on div at bounding box center [700, 25] width 11 height 11
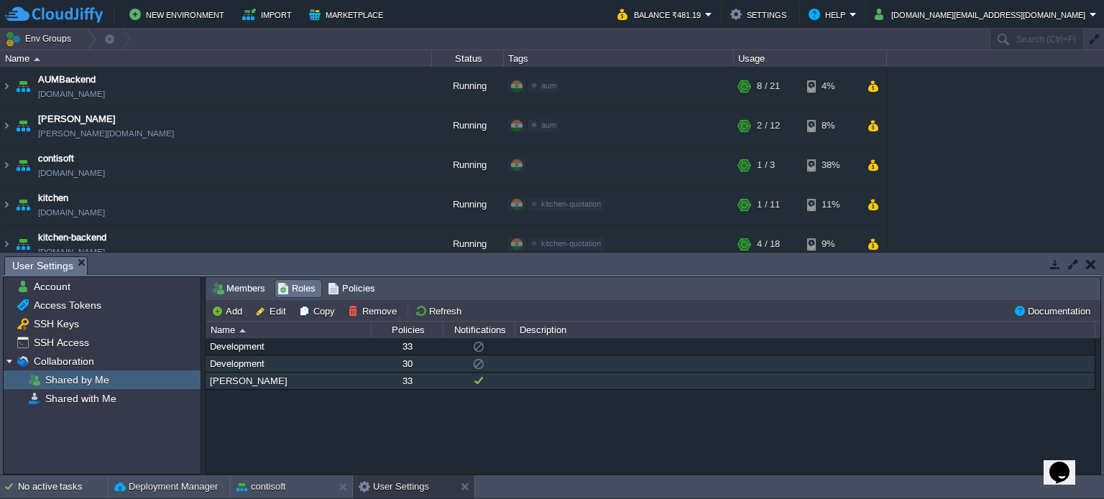
click at [223, 362] on div "Development" at bounding box center [288, 364] width 164 height 17
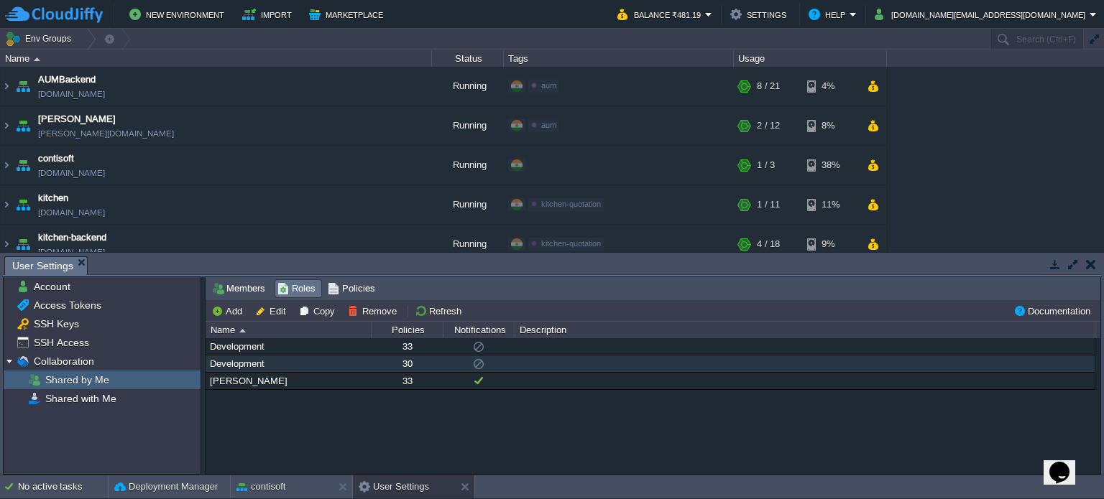
click at [223, 362] on div "Development" at bounding box center [288, 364] width 164 height 17
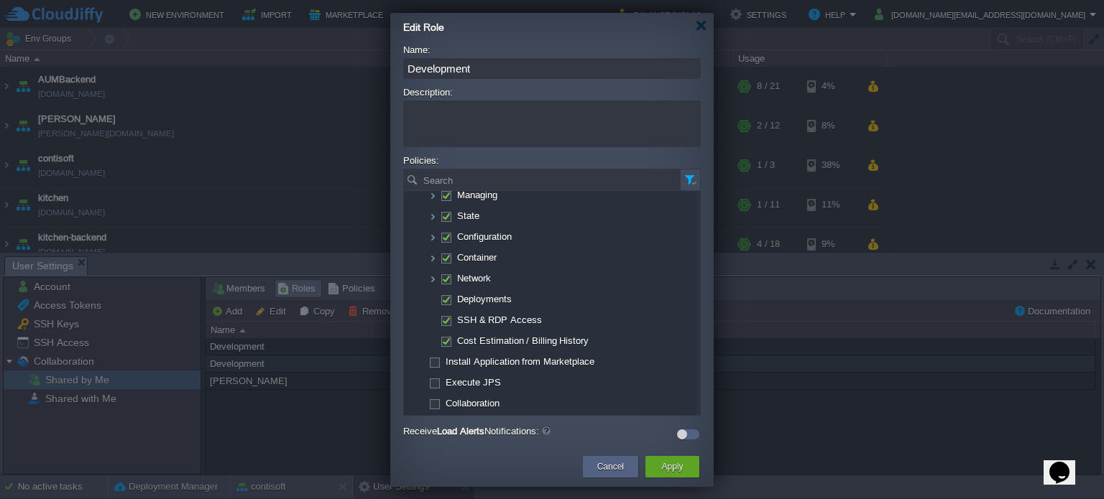
scroll to position [111, 0]
click at [433, 357] on span at bounding box center [434, 361] width 3 height 11
checkbox input "true"
click at [433, 378] on span at bounding box center [434, 382] width 3 height 11
checkbox input "true"
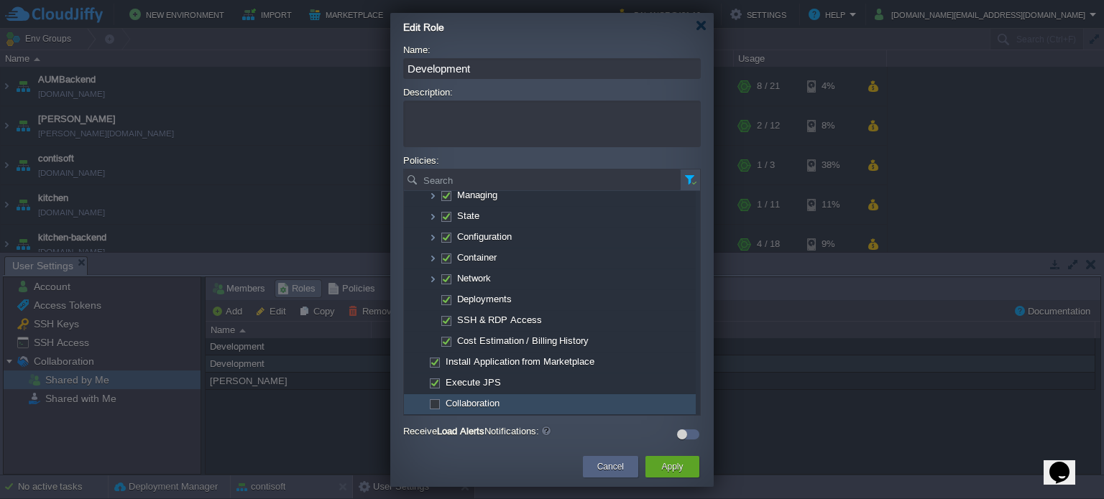
click at [435, 398] on span at bounding box center [434, 403] width 3 height 11
checkbox input "true"
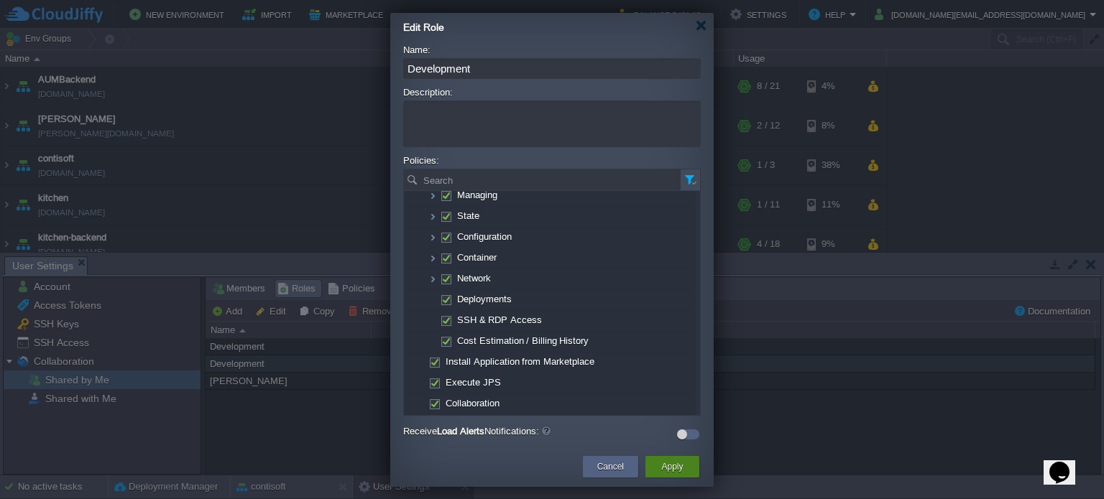
click at [667, 463] on button "Apply" at bounding box center [672, 467] width 22 height 14
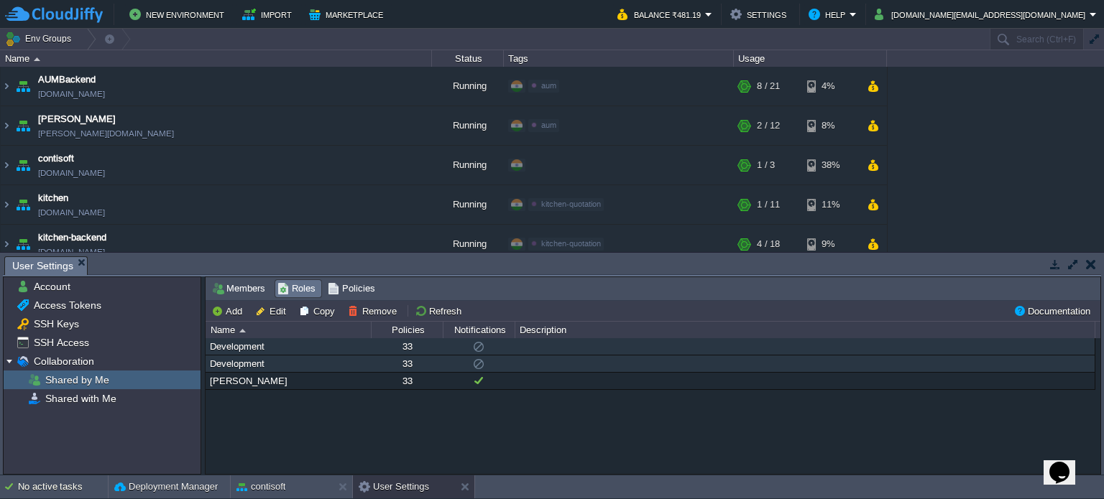
click at [228, 348] on div "Development" at bounding box center [288, 346] width 164 height 17
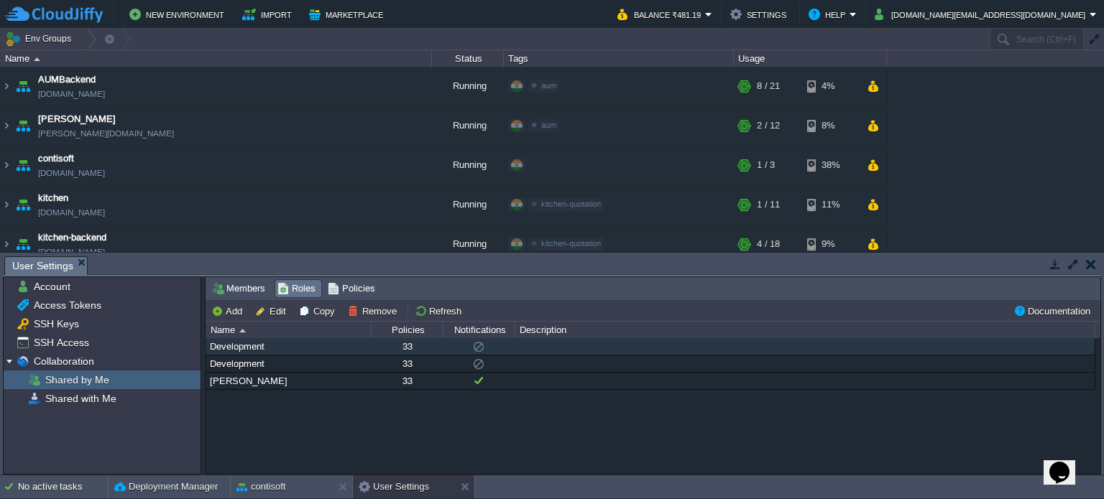
click at [228, 348] on div "Development" at bounding box center [288, 346] width 164 height 17
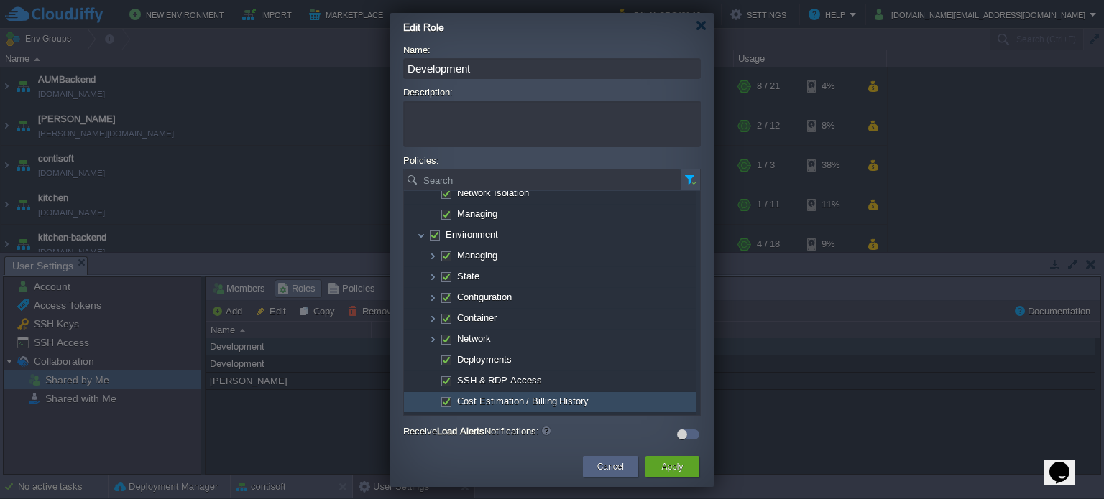
scroll to position [0, 0]
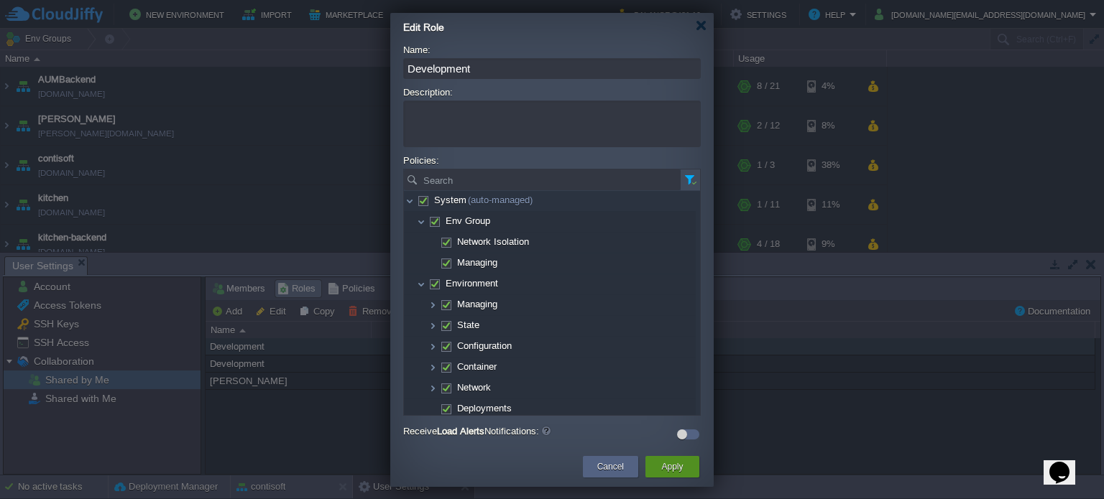
click at [675, 469] on button "Apply" at bounding box center [672, 467] width 22 height 14
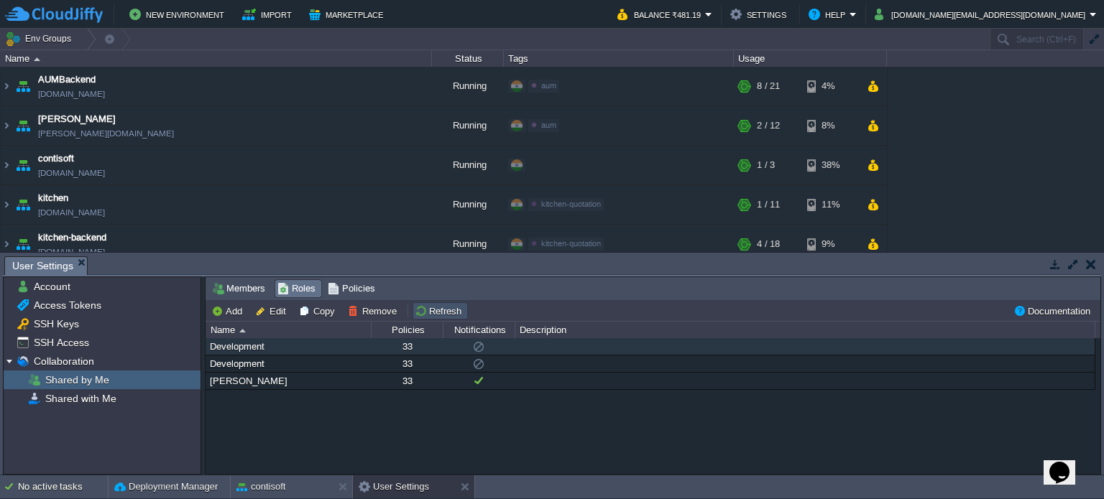
click at [440, 310] on button "Refresh" at bounding box center [440, 311] width 51 height 13
click at [440, 307] on button "Refresh" at bounding box center [440, 311] width 51 height 13
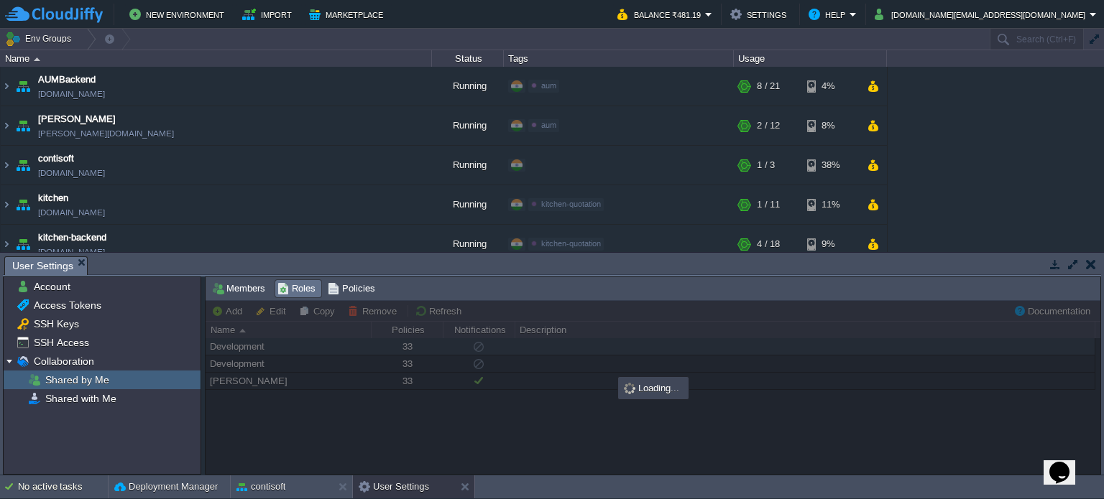
click at [440, 307] on div at bounding box center [652, 388] width 894 height 175
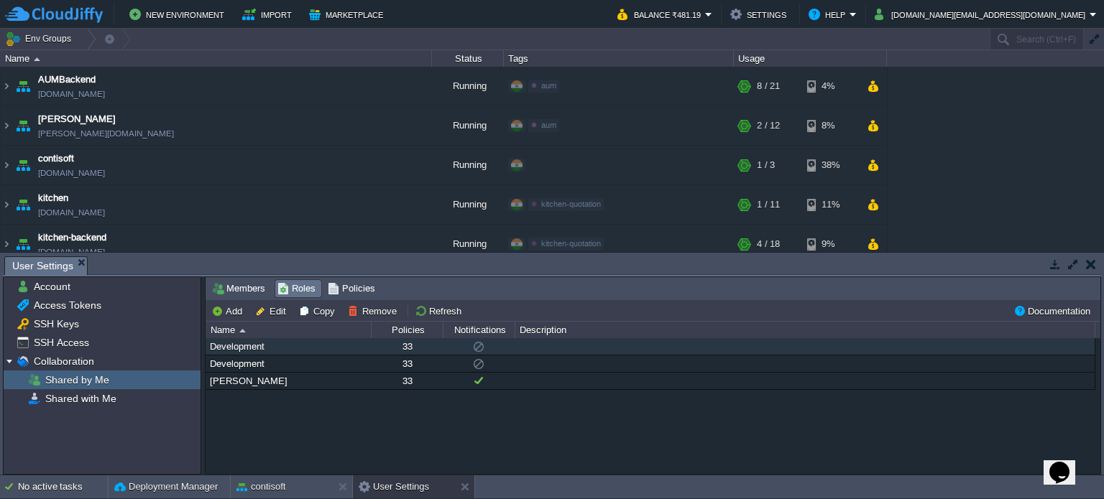
click at [497, 440] on div "Development 33 Development 33 Prasanna 33" at bounding box center [652, 406] width 894 height 137
click at [499, 443] on div "Development 33 Development 33 Prasanna 33" at bounding box center [652, 406] width 894 height 137
click at [79, 399] on span "Shared with Me" at bounding box center [80, 398] width 76 height 13
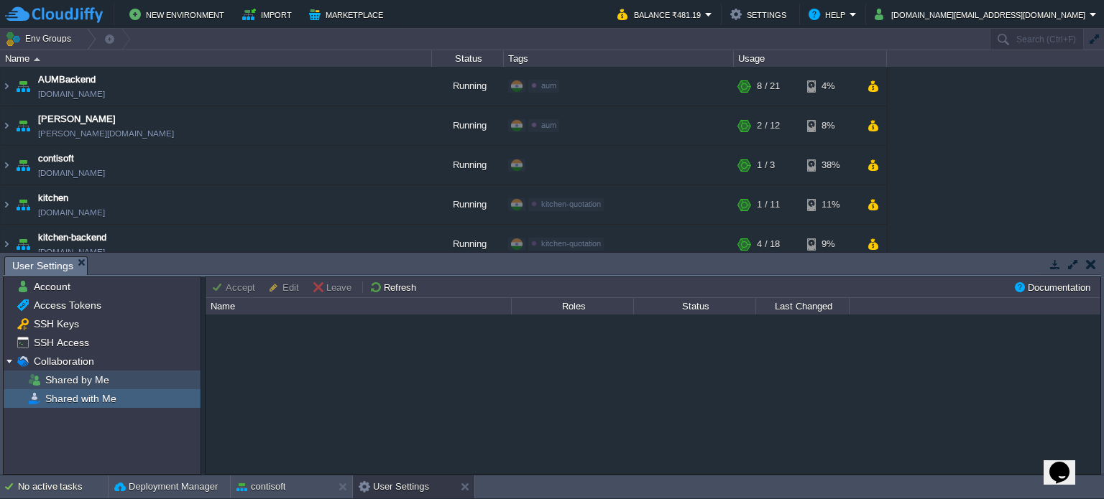
click at [80, 379] on span "Shared by Me" at bounding box center [76, 380] width 69 height 13
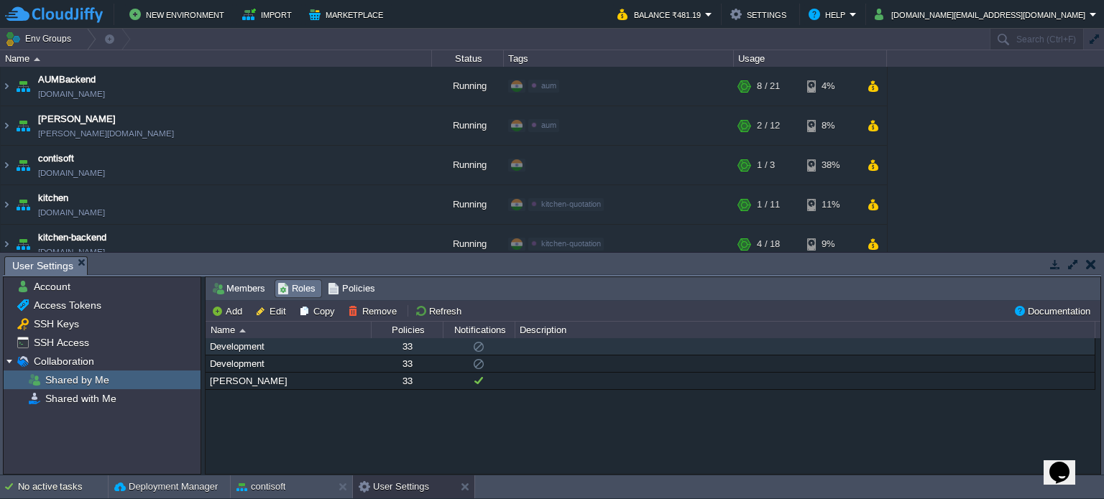
click at [423, 425] on div "Development 33 Development 33 Prasanna 33" at bounding box center [652, 406] width 894 height 137
click at [431, 311] on button "Refresh" at bounding box center [440, 311] width 51 height 13
click at [435, 433] on div "Development 33 Development 33 Prasanna 33" at bounding box center [652, 406] width 894 height 137
click at [260, 421] on div "Development 33 Development 33 Prasanna 33" at bounding box center [652, 406] width 894 height 137
click at [236, 291] on span "Members" at bounding box center [238, 289] width 53 height 16
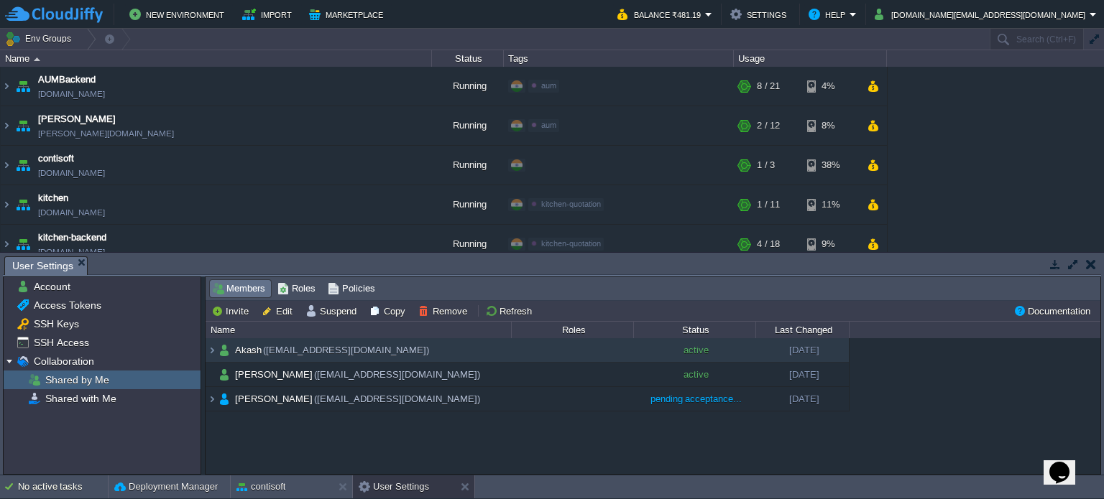
click at [260, 442] on div "Akash (akash73.chavan@gmail.com) active 04-09-2025 contisoft (env-5687671) Deve…" at bounding box center [652, 406] width 894 height 137
click at [578, 346] on td at bounding box center [572, 350] width 122 height 24
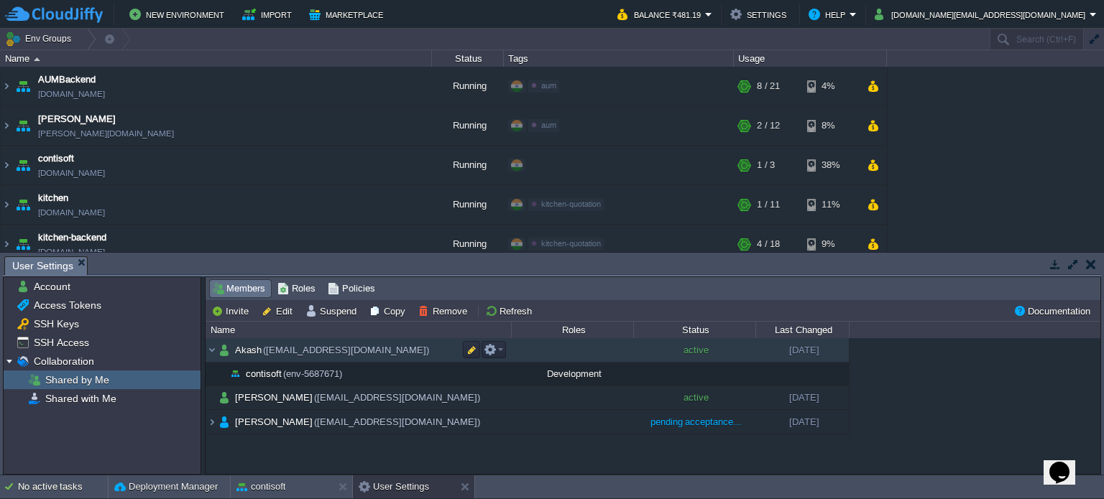
click at [578, 346] on td at bounding box center [572, 350] width 122 height 24
click at [491, 352] on button "button" at bounding box center [490, 349] width 13 height 13
click at [472, 347] on button "button" at bounding box center [471, 349] width 13 height 13
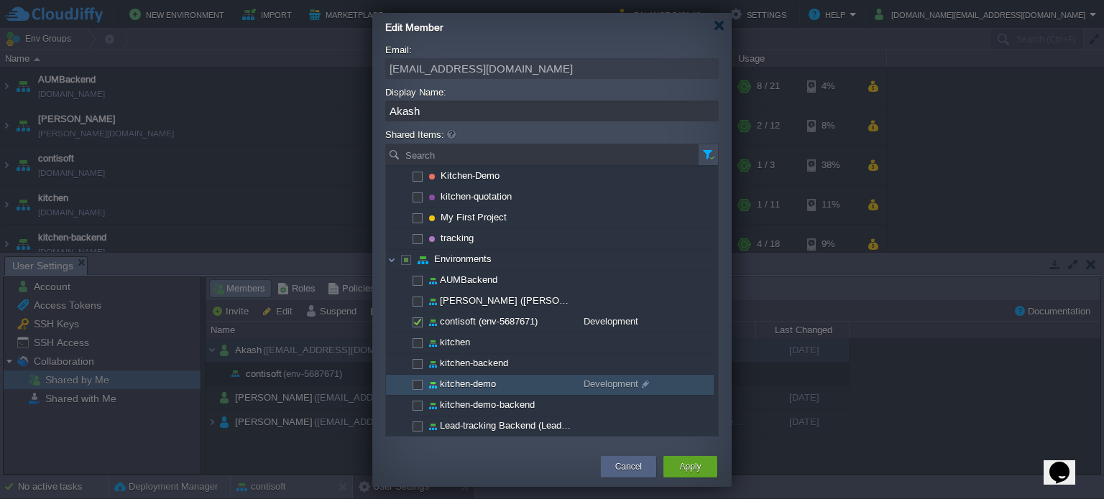
scroll to position [60, 0]
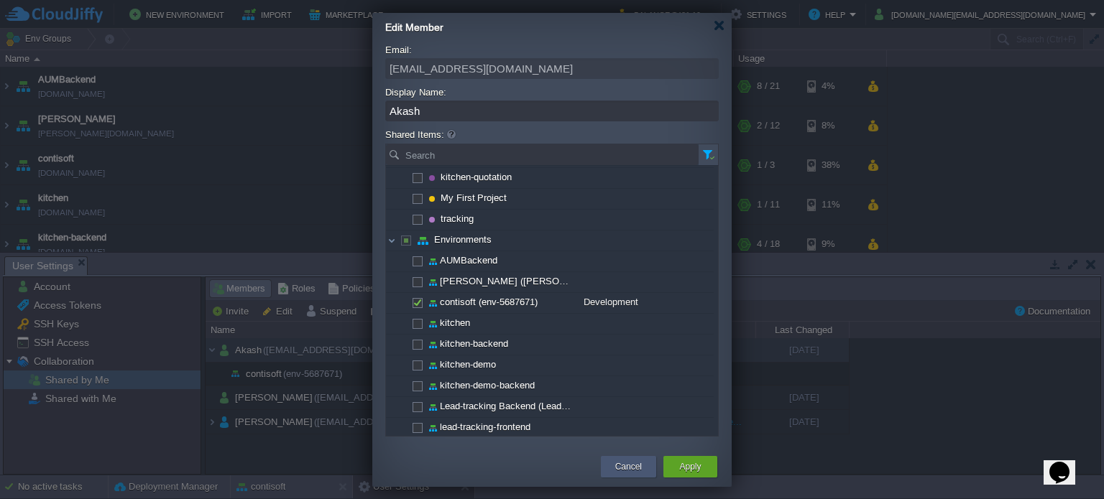
click at [632, 470] on button "Cancel" at bounding box center [628, 467] width 27 height 14
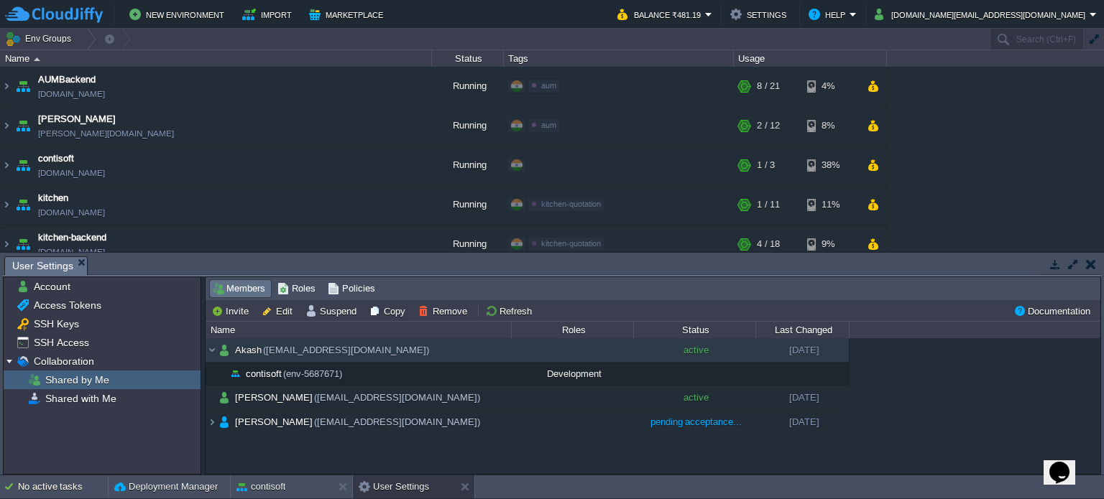
click at [619, 453] on div "Akash (akash73.chavan@gmail.com) active 04-09-2025 contisoft (env-5687671) Deve…" at bounding box center [652, 406] width 894 height 137
click at [291, 288] on span "Roles" at bounding box center [296, 289] width 38 height 16
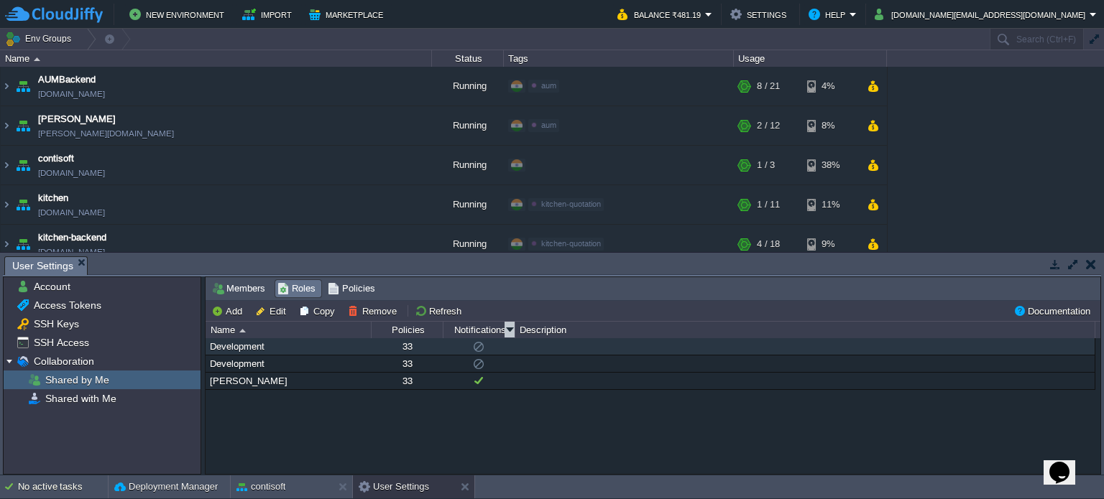
click at [471, 334] on div "Notifications" at bounding box center [479, 330] width 70 height 17
click at [509, 330] on link at bounding box center [509, 330] width 10 height 16
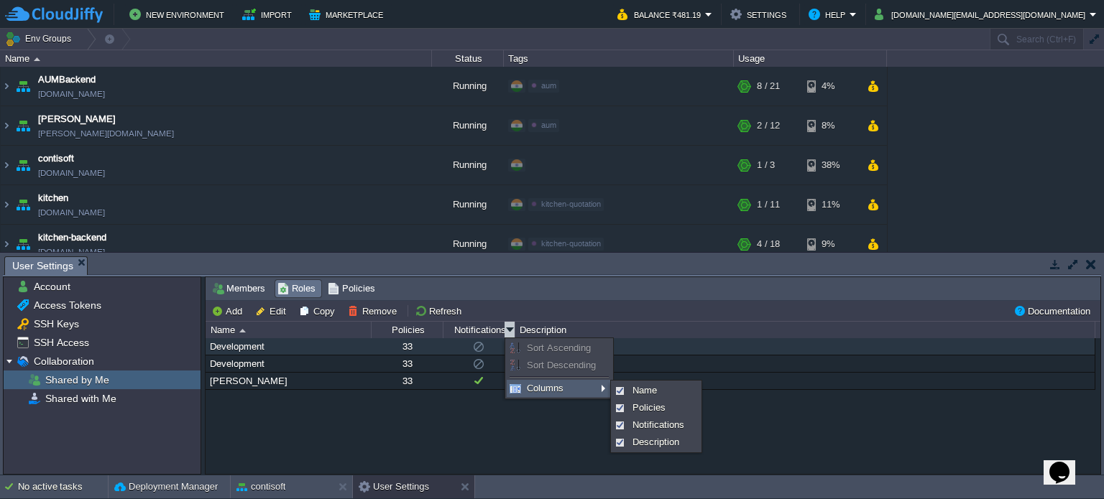
click at [531, 390] on span "Columns" at bounding box center [545, 388] width 37 height 11
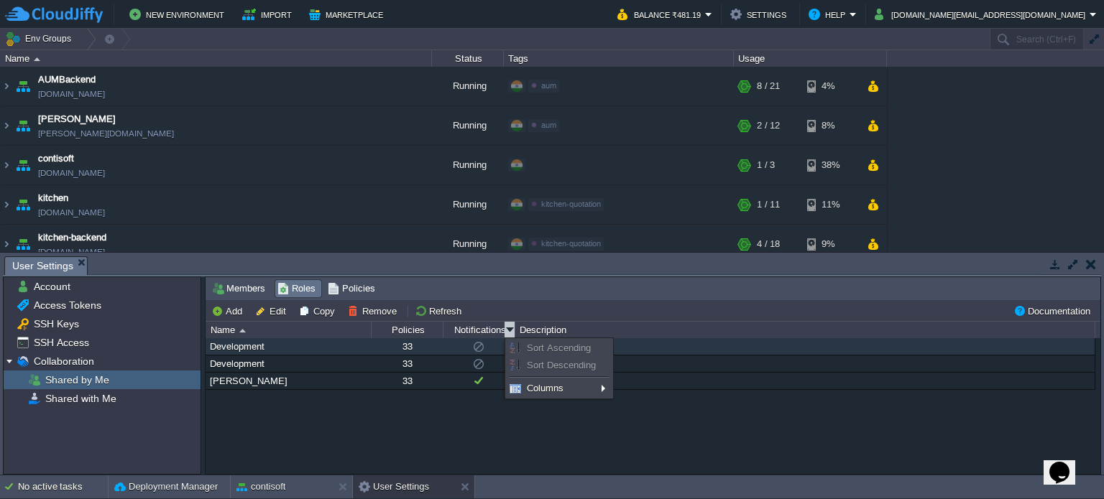
click at [527, 451] on div "Development 33 Development 33 Prasanna 33" at bounding box center [652, 406] width 894 height 137
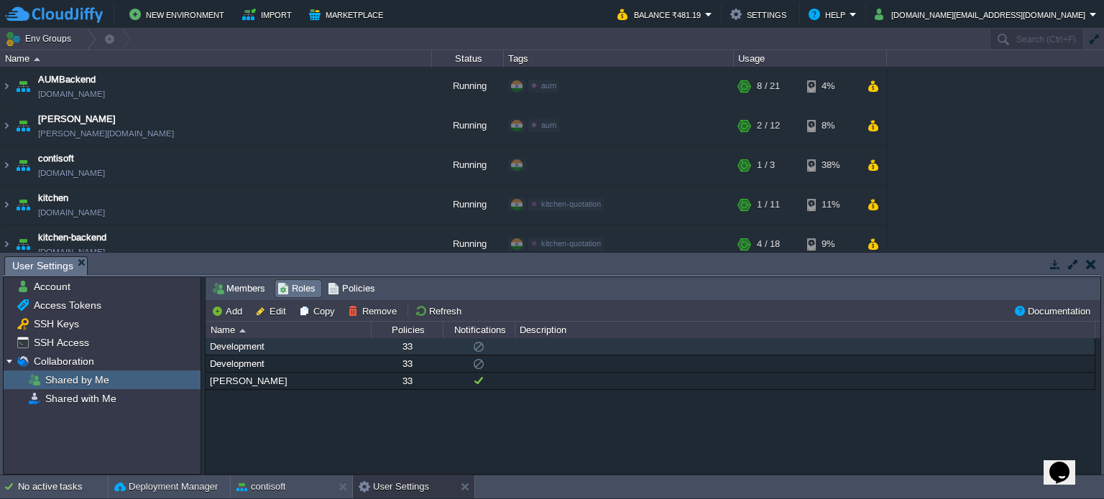
click at [244, 347] on div "Development" at bounding box center [288, 346] width 164 height 17
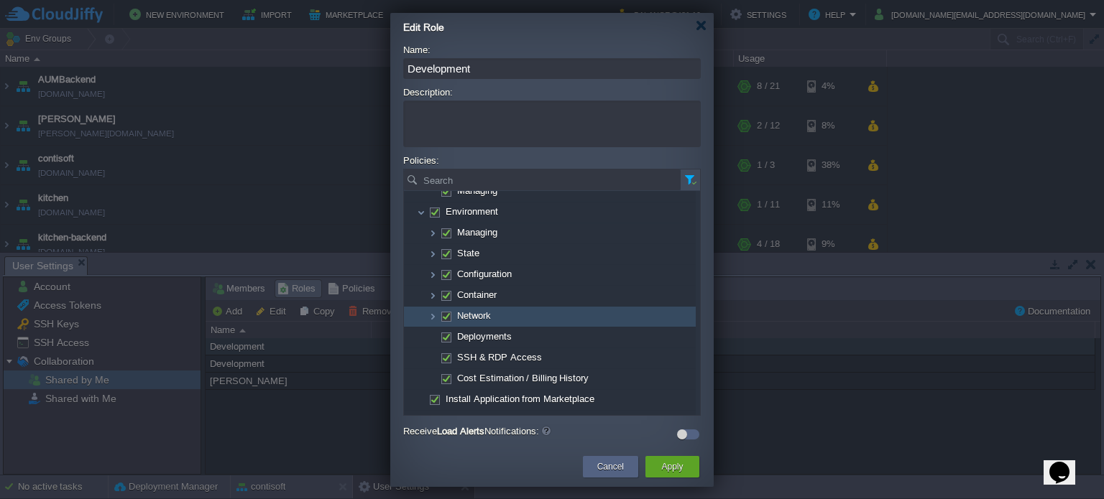
scroll to position [111, 0]
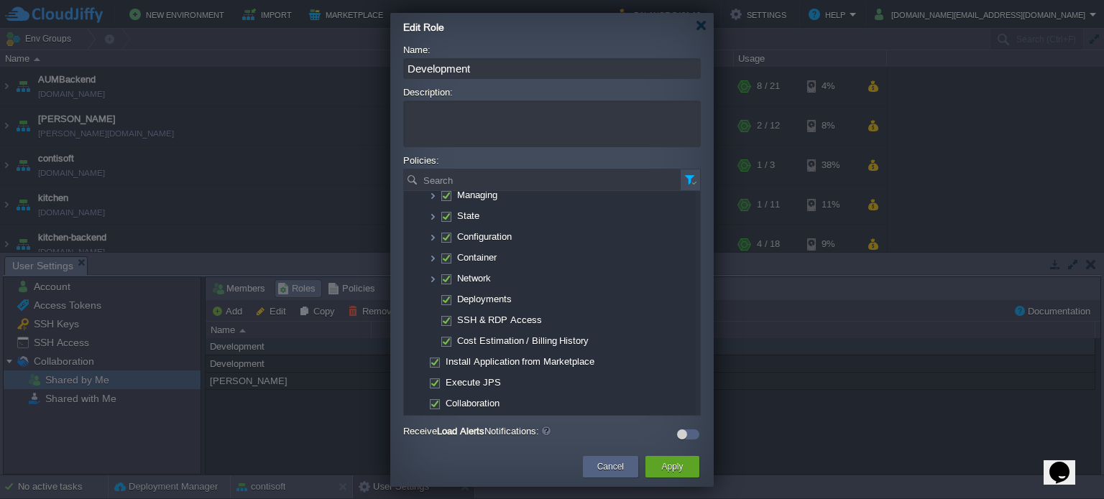
click at [680, 436] on div at bounding box center [682, 435] width 10 height 10
click at [664, 470] on button "Apply" at bounding box center [672, 467] width 22 height 14
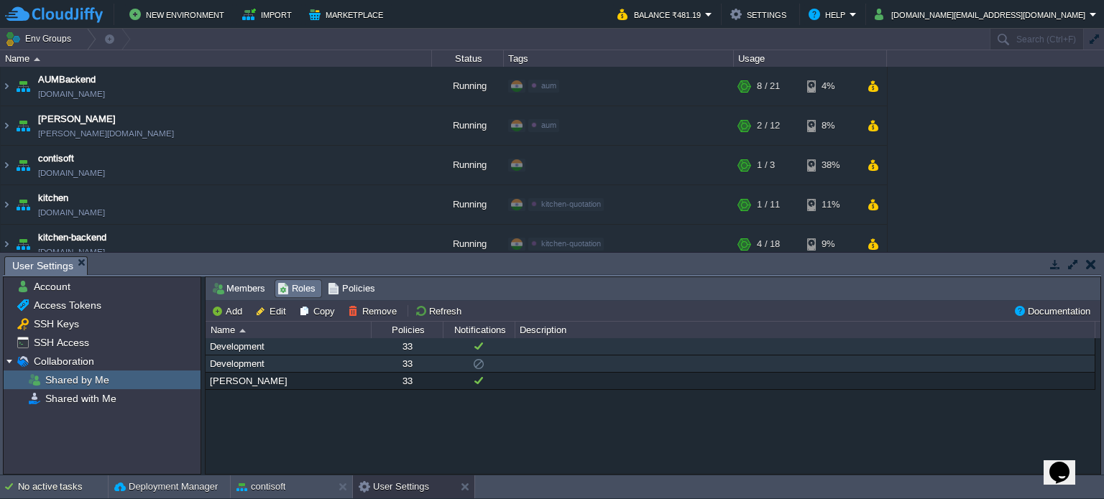
click at [236, 366] on div "Development" at bounding box center [288, 364] width 164 height 17
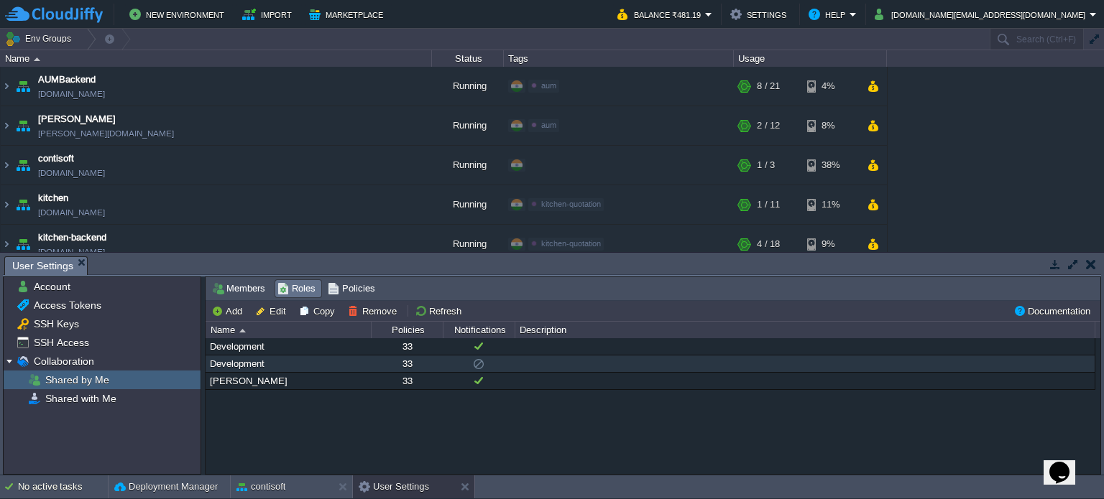
click at [236, 366] on div "Development" at bounding box center [288, 364] width 164 height 17
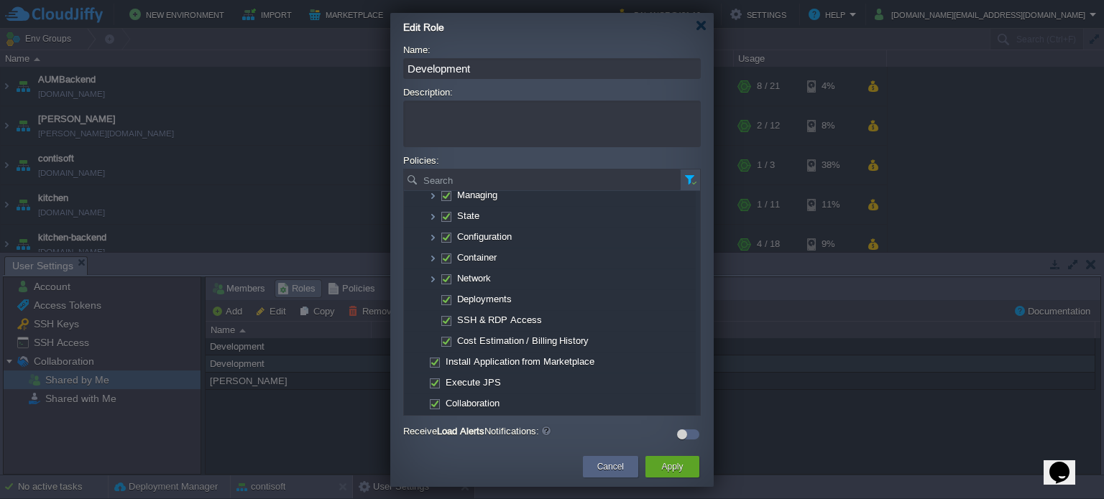
click at [689, 432] on div at bounding box center [688, 435] width 22 height 10
click at [677, 468] on button "Apply" at bounding box center [672, 467] width 22 height 14
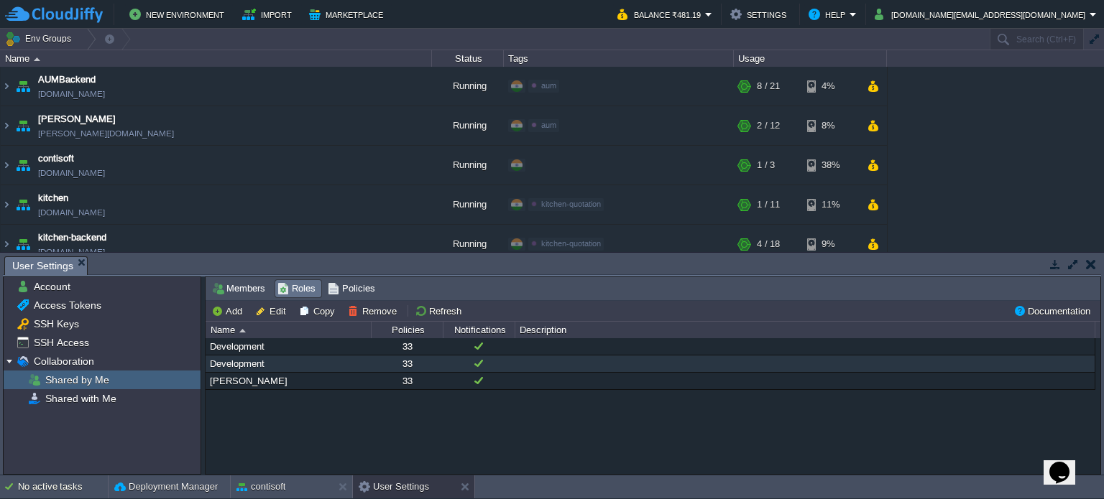
click at [495, 444] on div "Development 33 Development 33 Prasanna 33" at bounding box center [652, 406] width 894 height 137
click at [440, 309] on button "Refresh" at bounding box center [440, 311] width 51 height 13
click at [415, 438] on div "Development 33 Development 33 Prasanna 33" at bounding box center [652, 406] width 894 height 137
click at [1091, 267] on button "button" at bounding box center [1091, 264] width 10 height 13
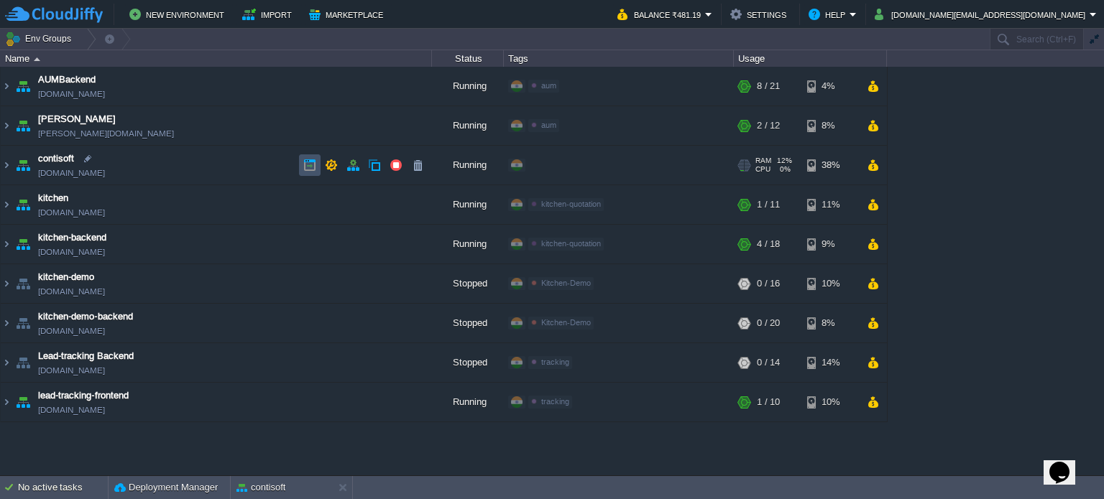
click at [303, 166] on button "button" at bounding box center [309, 165] width 13 height 13
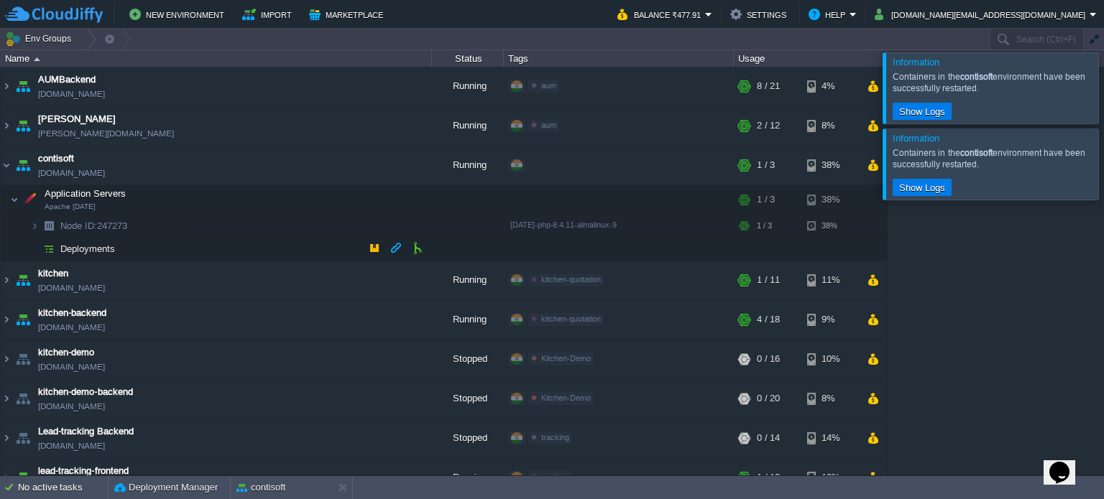
click at [55, 246] on img at bounding box center [49, 249] width 20 height 22
click at [1103, 167] on div at bounding box center [1121, 164] width 0 height 70
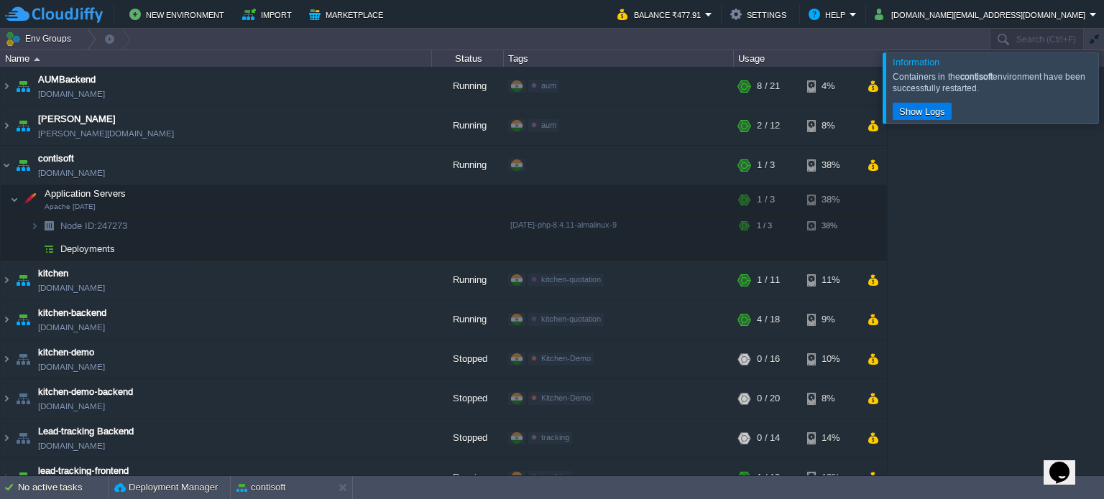
click at [1103, 88] on div at bounding box center [1121, 87] width 0 height 70
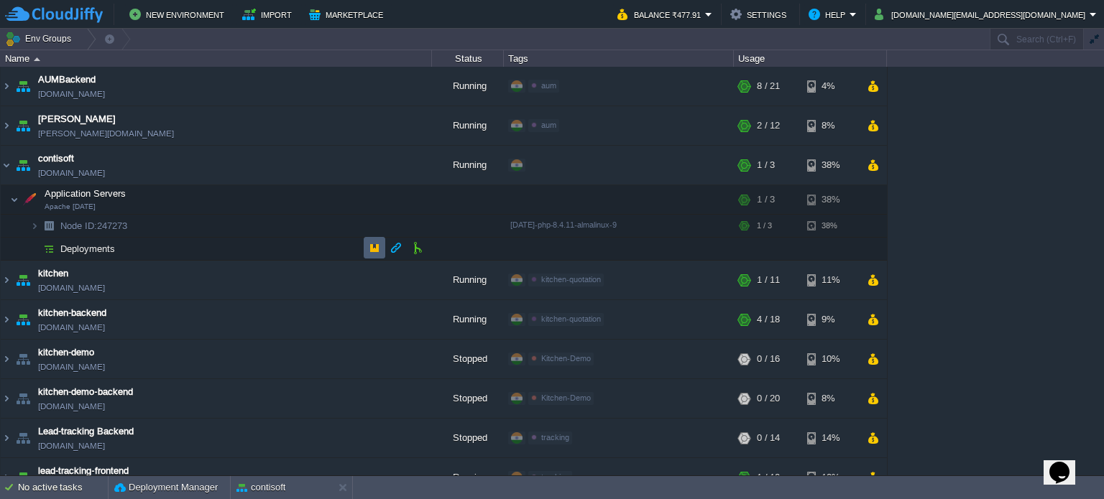
click at [370, 248] on button "button" at bounding box center [374, 247] width 13 height 13
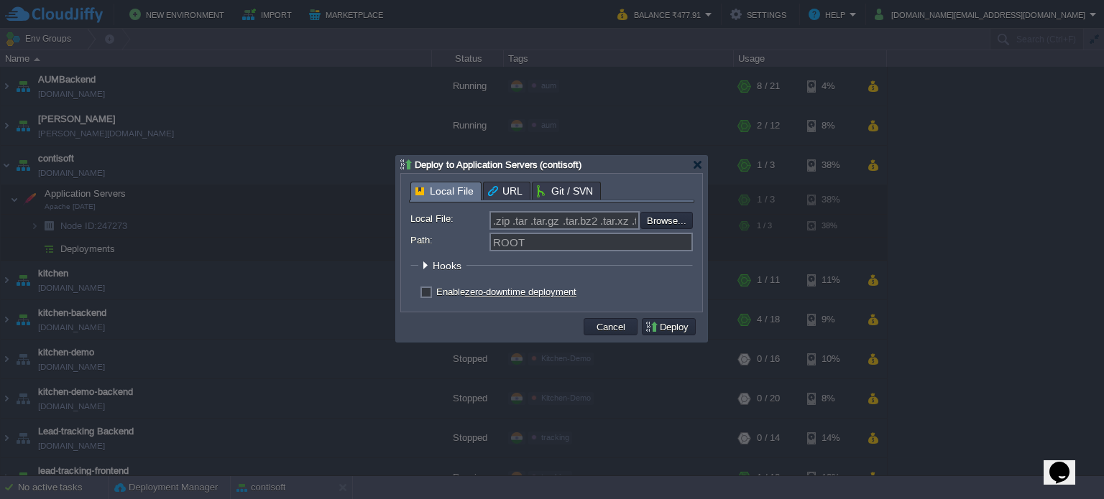
click at [641, 285] on form "Local File: .zip .tar .tar.gz .tar.bz2 .tar.xz .tar.lzma .tar.Z .tgz .tbz .taz …" at bounding box center [551, 257] width 282 height 93
click at [1017, 304] on div at bounding box center [552, 249] width 1104 height 499
click at [563, 190] on span "Git / SVN" at bounding box center [565, 190] width 56 height 17
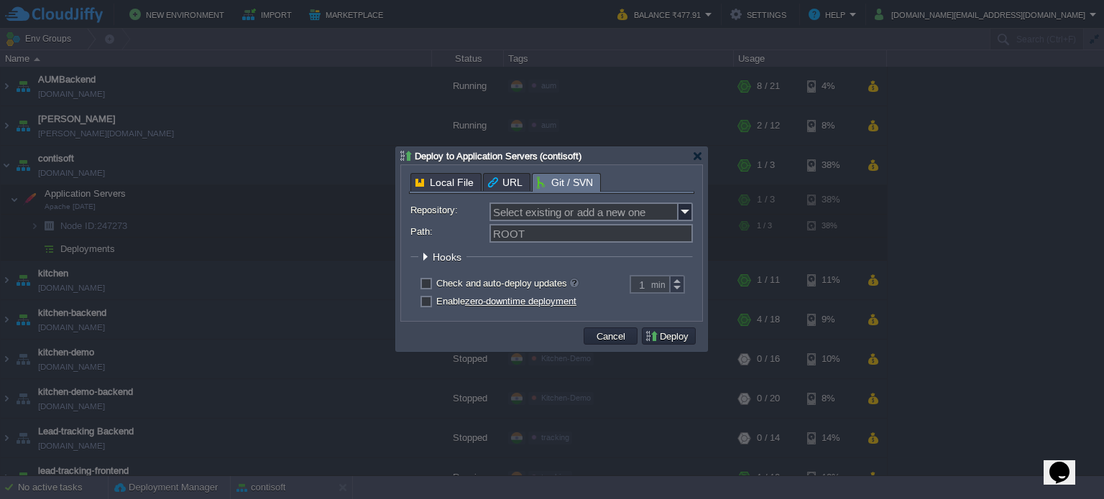
click at [582, 262] on fieldset "Hooks" at bounding box center [551, 260] width 282 height 19
click at [684, 212] on img at bounding box center [685, 212] width 14 height 19
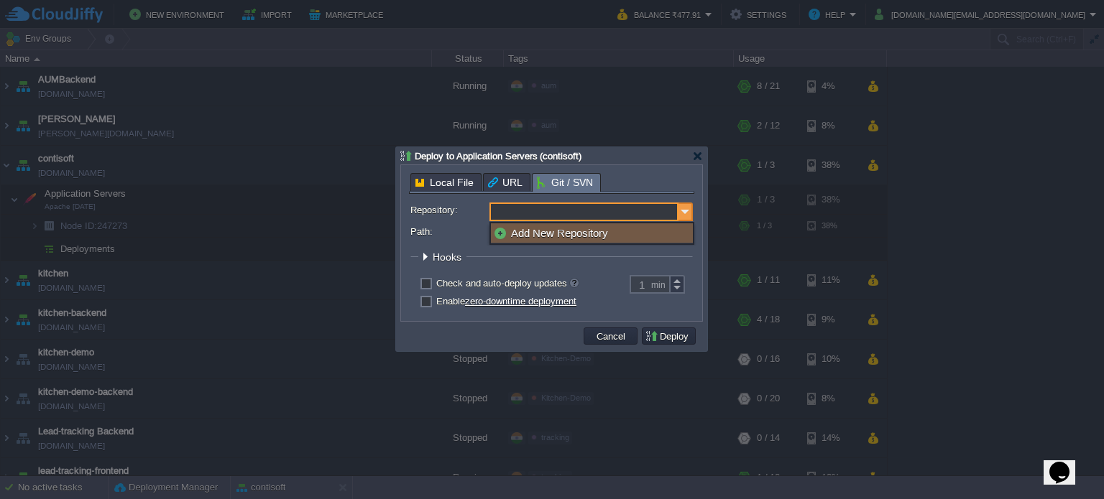
click at [684, 212] on img at bounding box center [685, 212] width 14 height 19
type input "Select existing or add a new one"
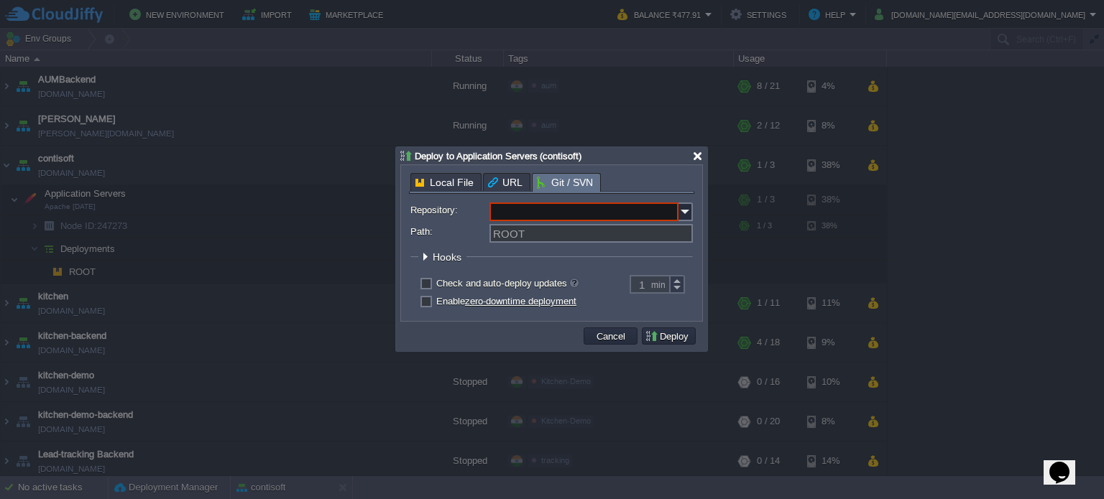
type input "Select existing or add a new one"
click at [696, 157] on div at bounding box center [697, 156] width 11 height 11
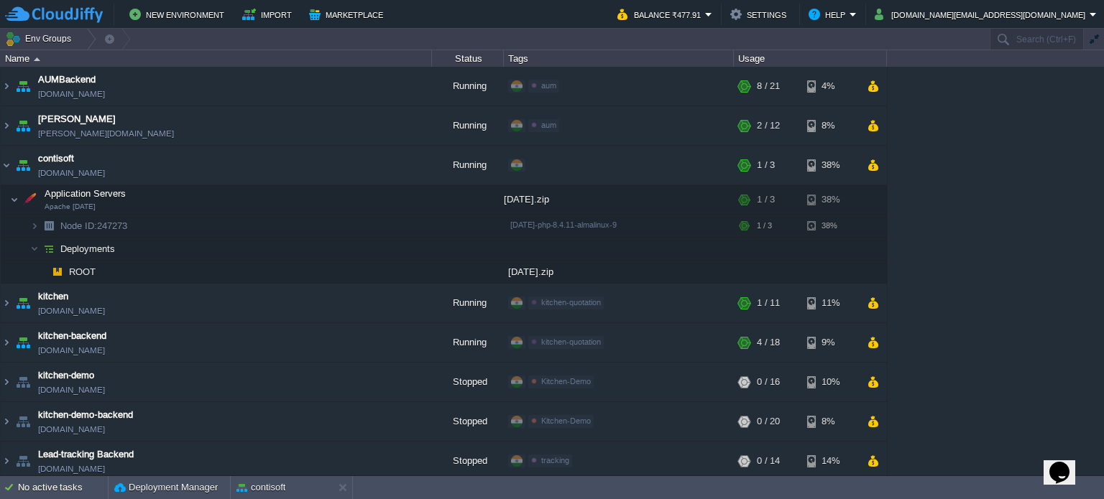
click at [1053, 259] on div "AUMBackend aumbackend.cloudjiffy.net Running aum Edit RAM 27% CPU 1% 8 / 21 4% …" at bounding box center [552, 271] width 1104 height 409
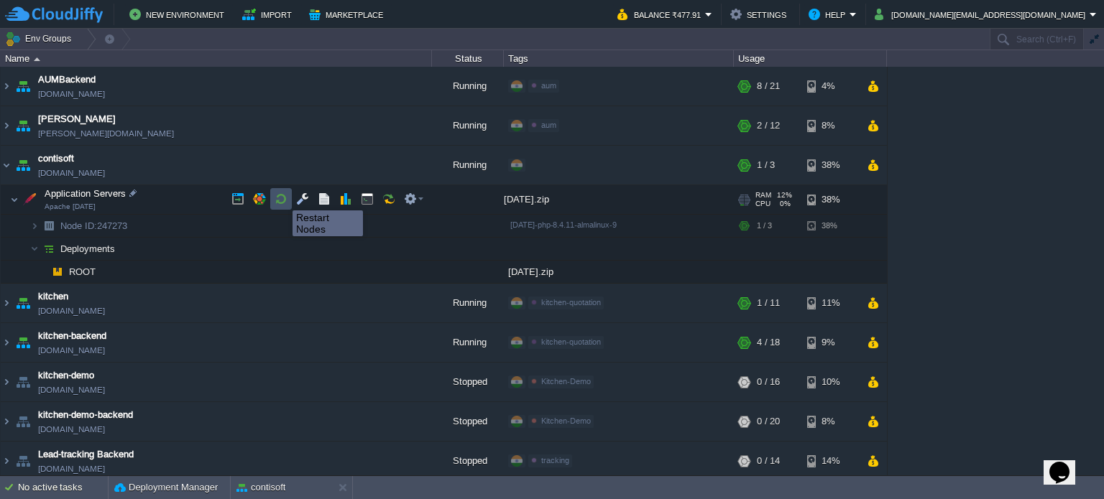
click at [282, 198] on button "button" at bounding box center [280, 199] width 13 height 13
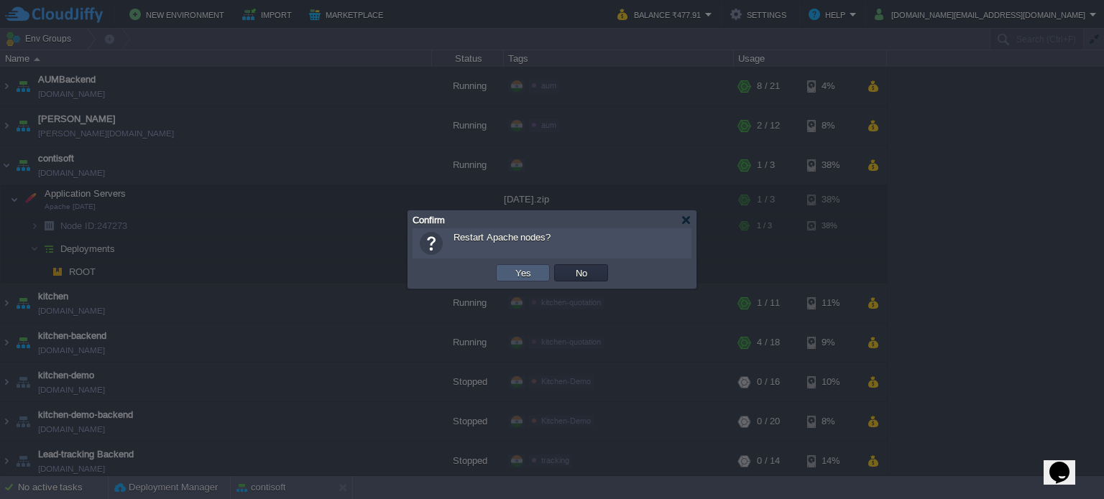
click at [514, 272] on button "Yes" at bounding box center [523, 273] width 24 height 13
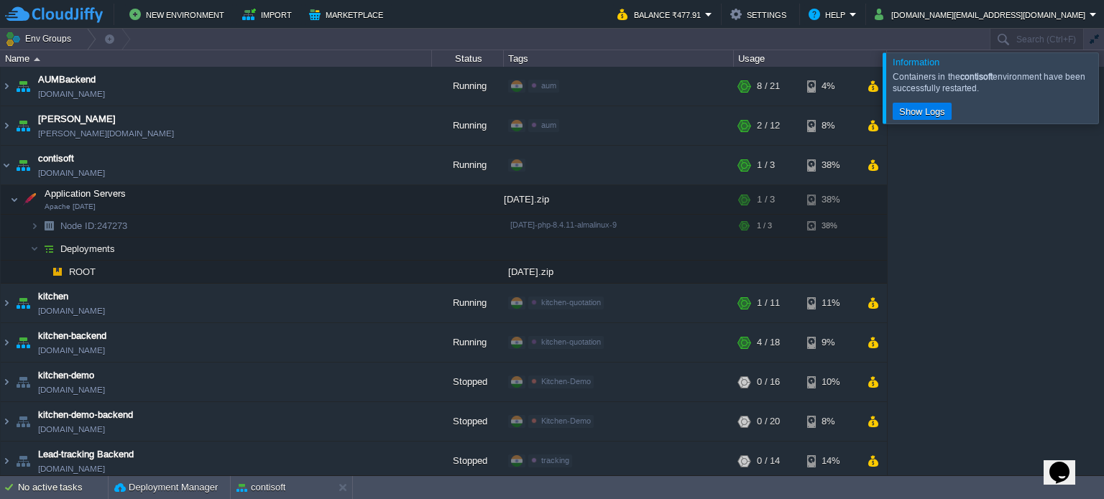
click at [1103, 97] on div at bounding box center [1121, 87] width 0 height 70
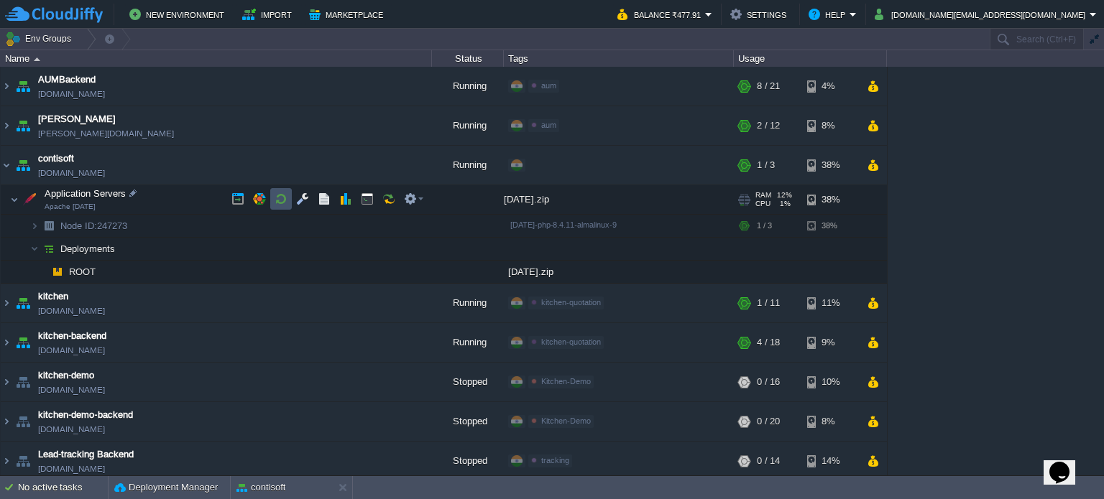
click at [285, 198] on button "button" at bounding box center [280, 199] width 13 height 13
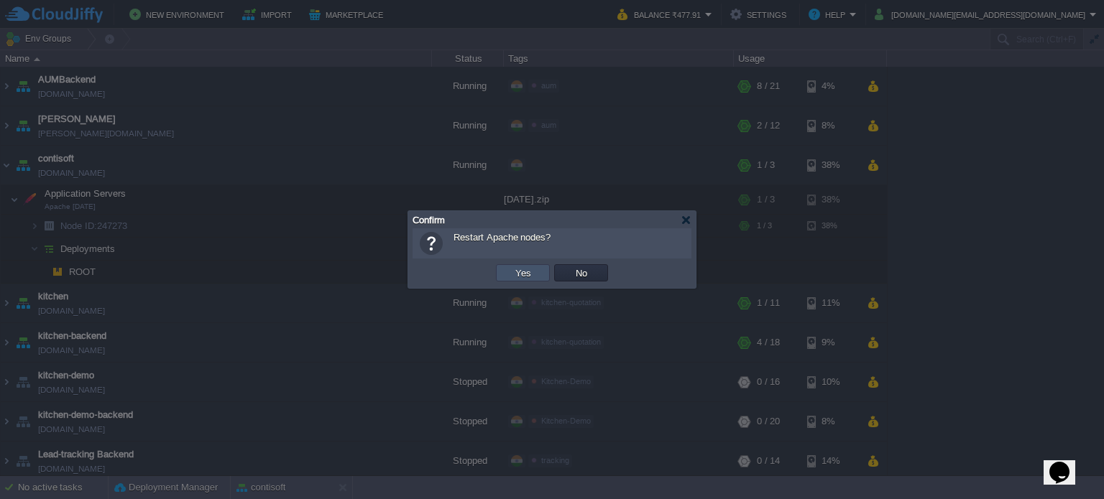
click at [524, 267] on button "Yes" at bounding box center [523, 273] width 24 height 13
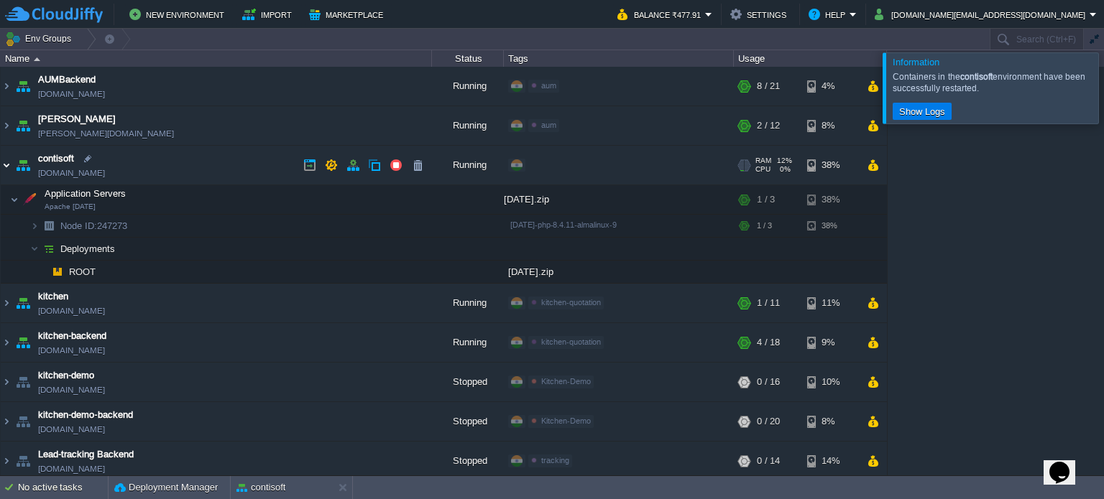
click at [9, 163] on img at bounding box center [6, 165] width 11 height 39
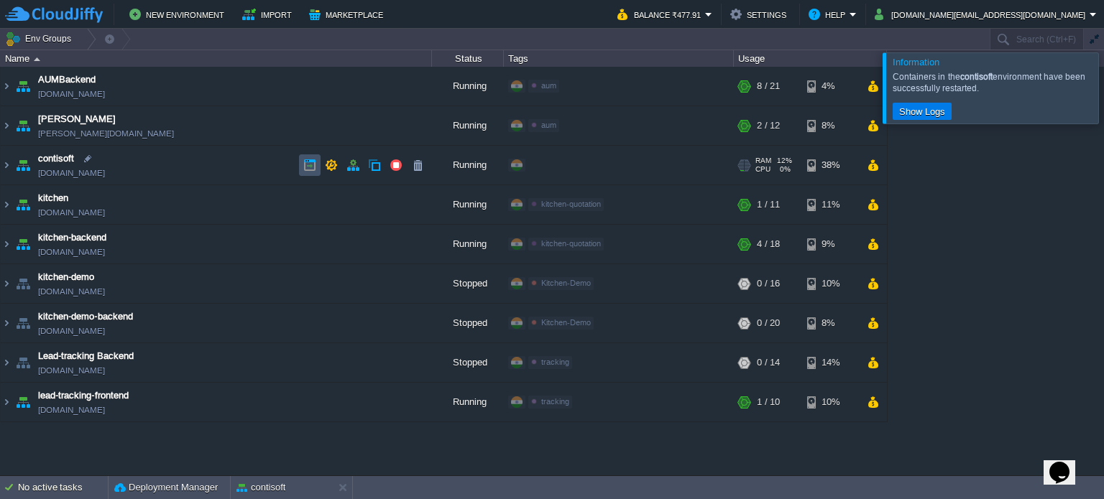
click at [310, 162] on button "button" at bounding box center [309, 165] width 13 height 13
